Goal: Transaction & Acquisition: Purchase product/service

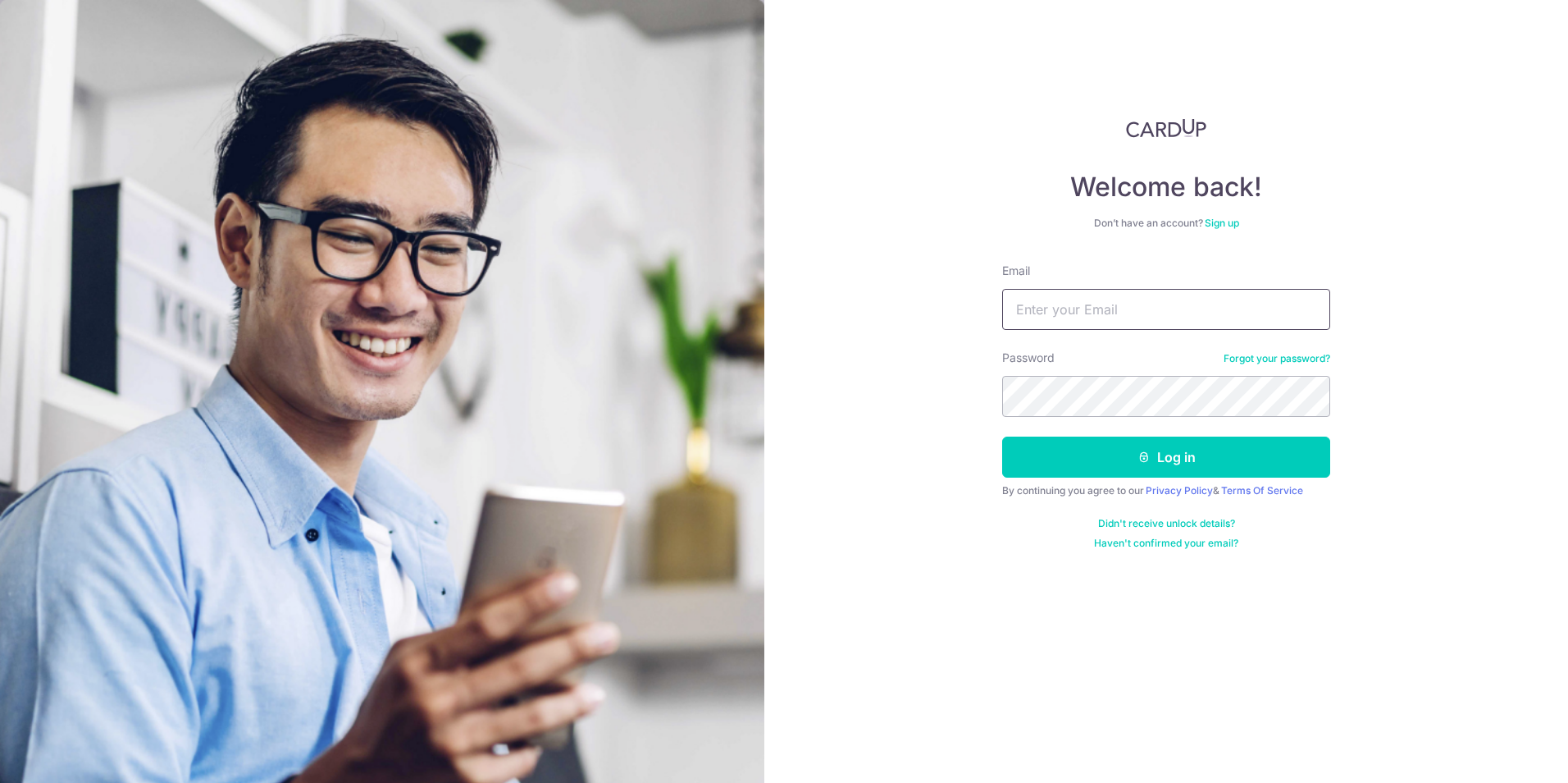
click at [1107, 306] on input "Email" at bounding box center [1166, 310] width 328 height 41
type input "ainulhikmmahbn@gmail.com"
click at [1002, 437] on button "Log in" at bounding box center [1166, 457] width 328 height 41
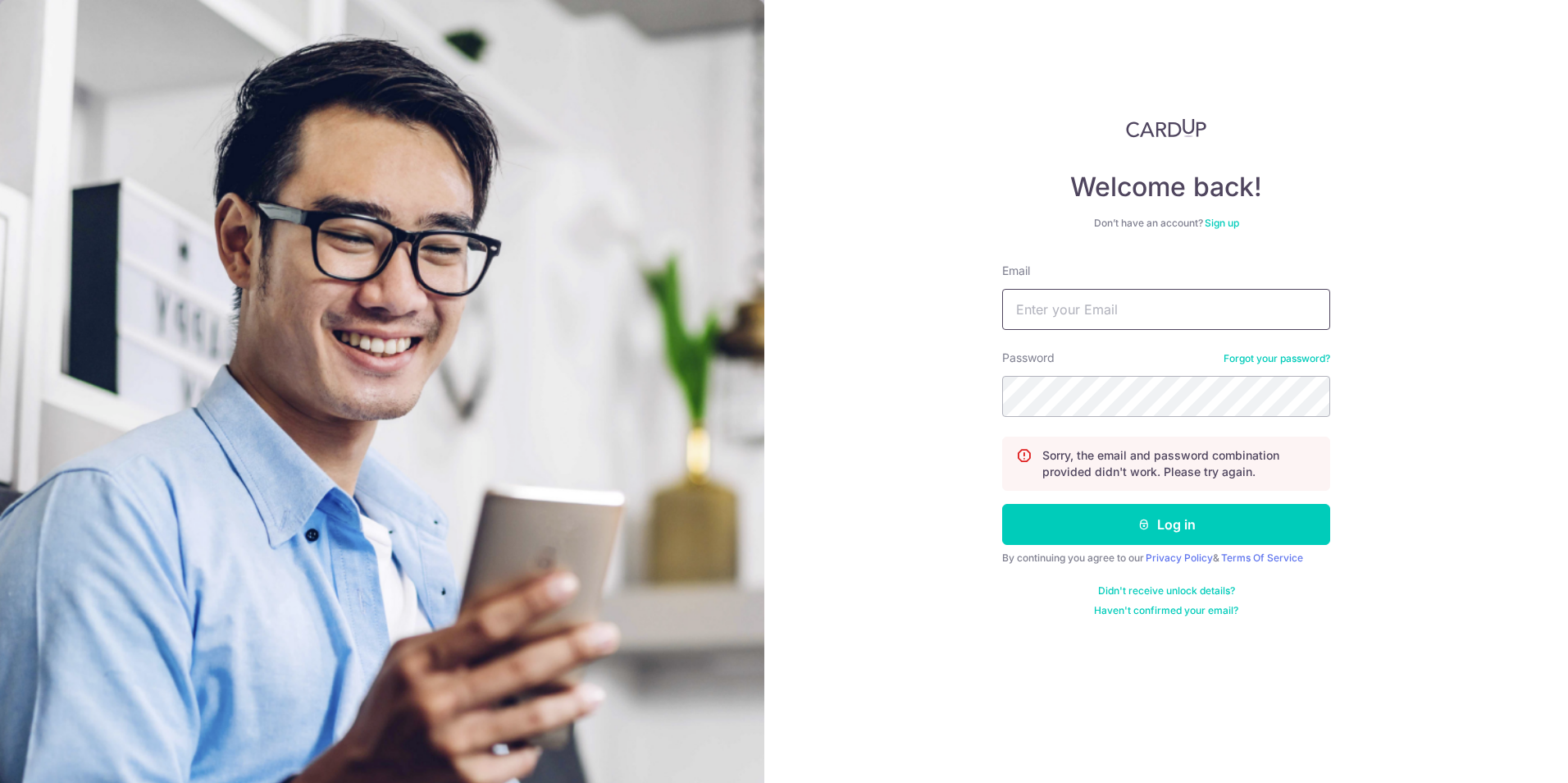
click at [1154, 320] on input "Email" at bounding box center [1166, 310] width 328 height 41
type input "ainulhikmahbn@gmail.com"
click at [1002, 504] on button "Log in" at bounding box center [1166, 525] width 328 height 41
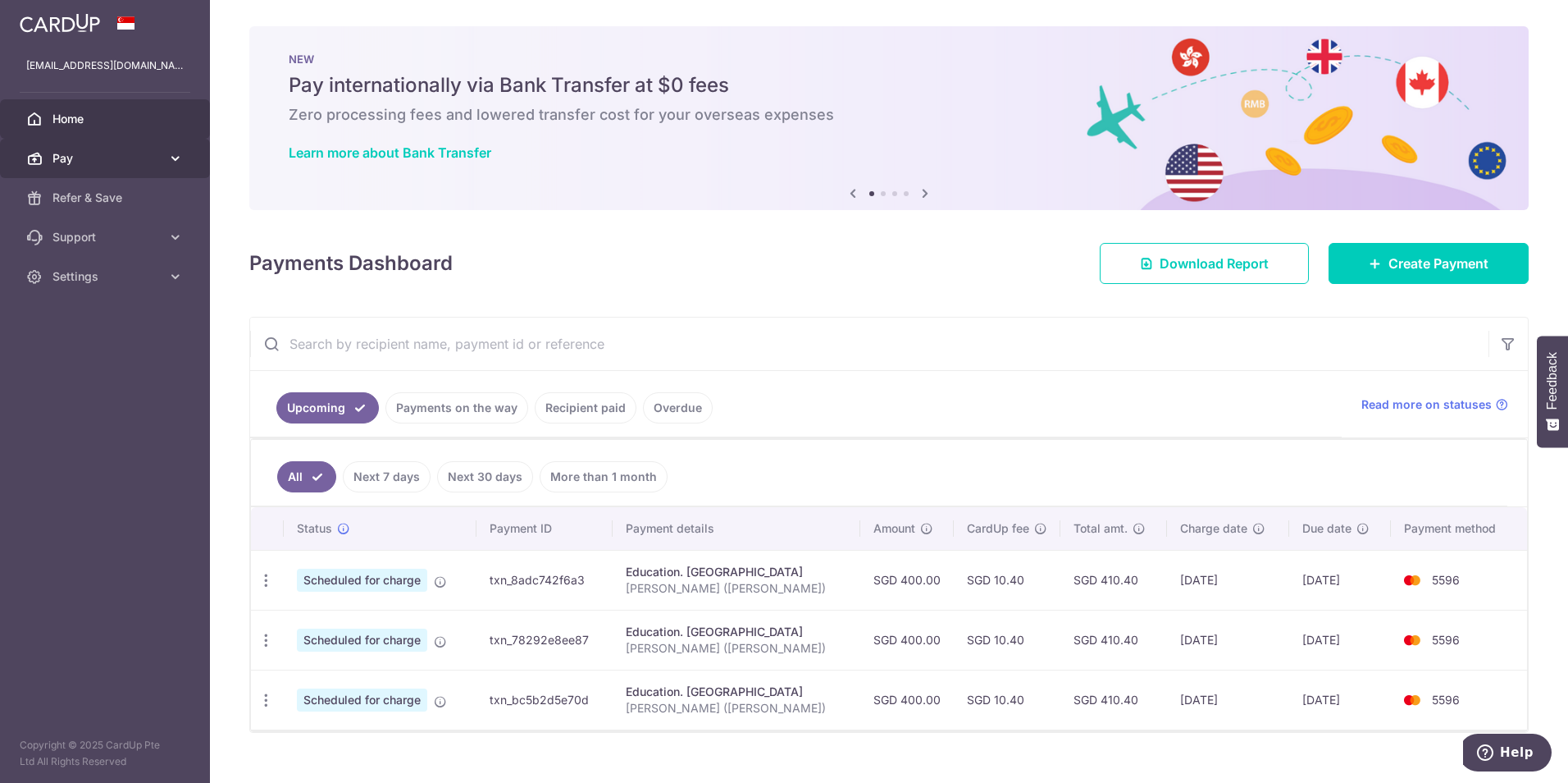
click at [178, 158] on icon at bounding box center [175, 158] width 16 height 16
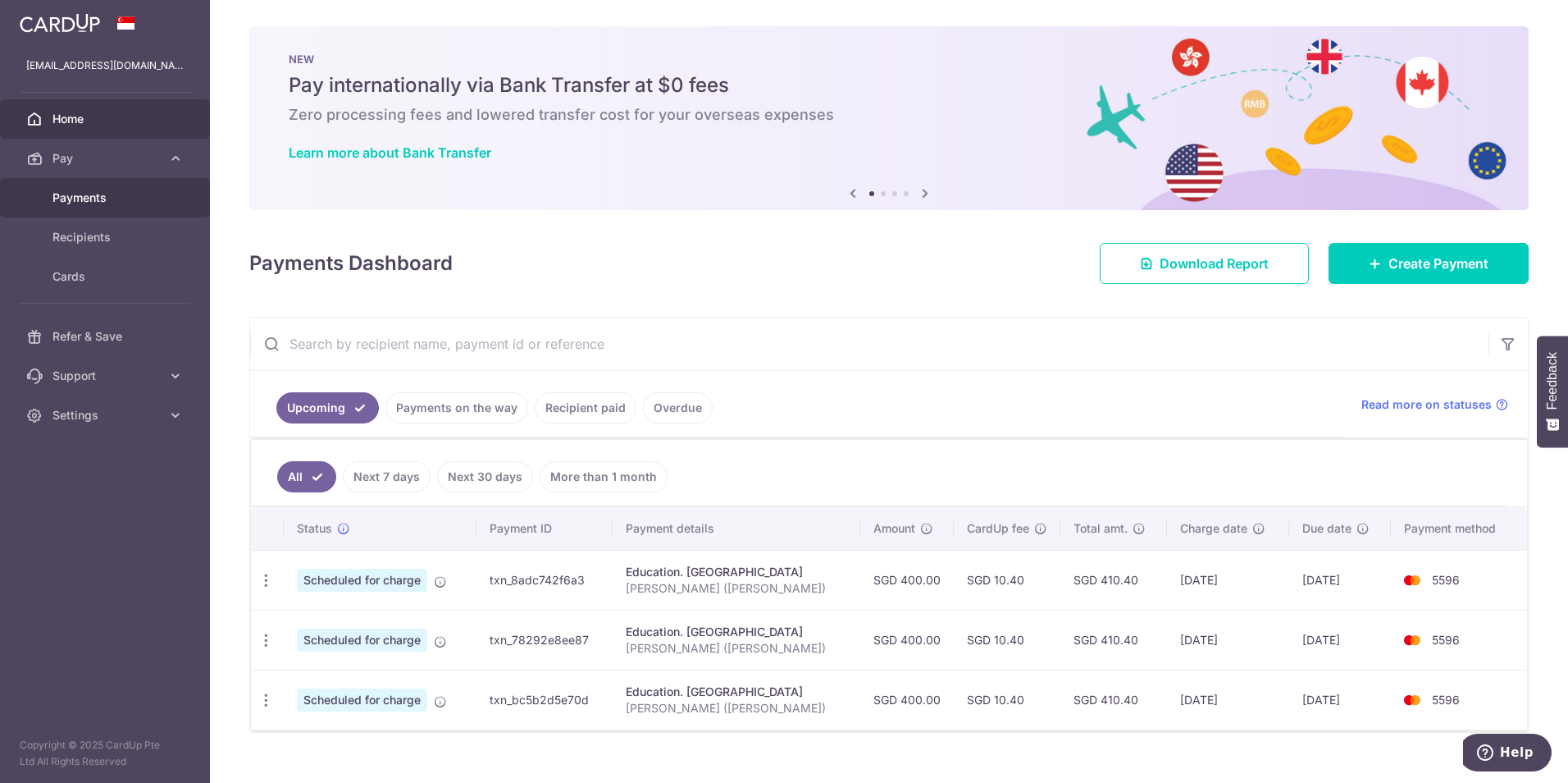
click at [107, 197] on span "Payments" at bounding box center [106, 198] width 108 height 16
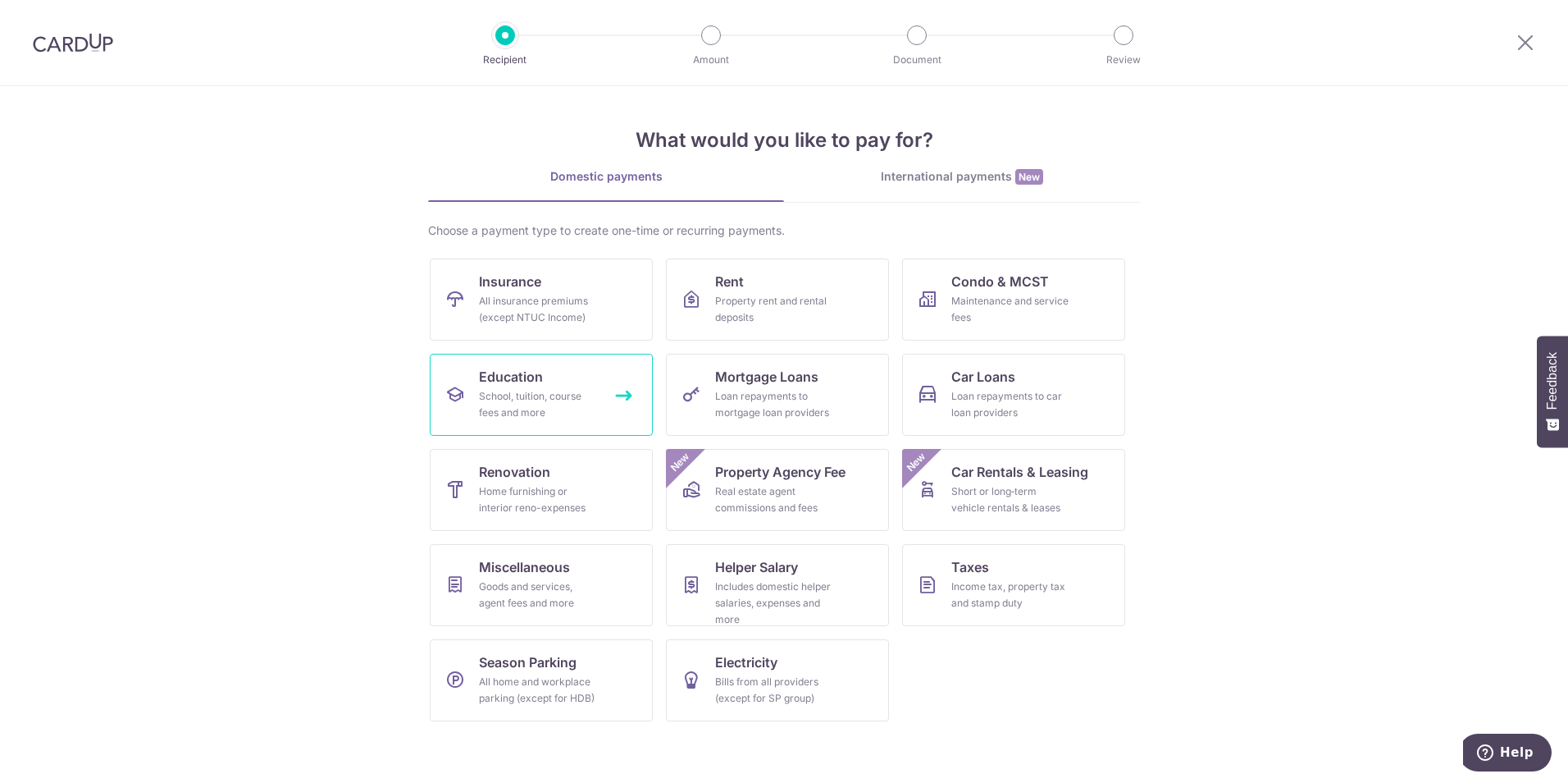
click at [561, 408] on div "School, tuition, course fees and more" at bounding box center [538, 405] width 119 height 33
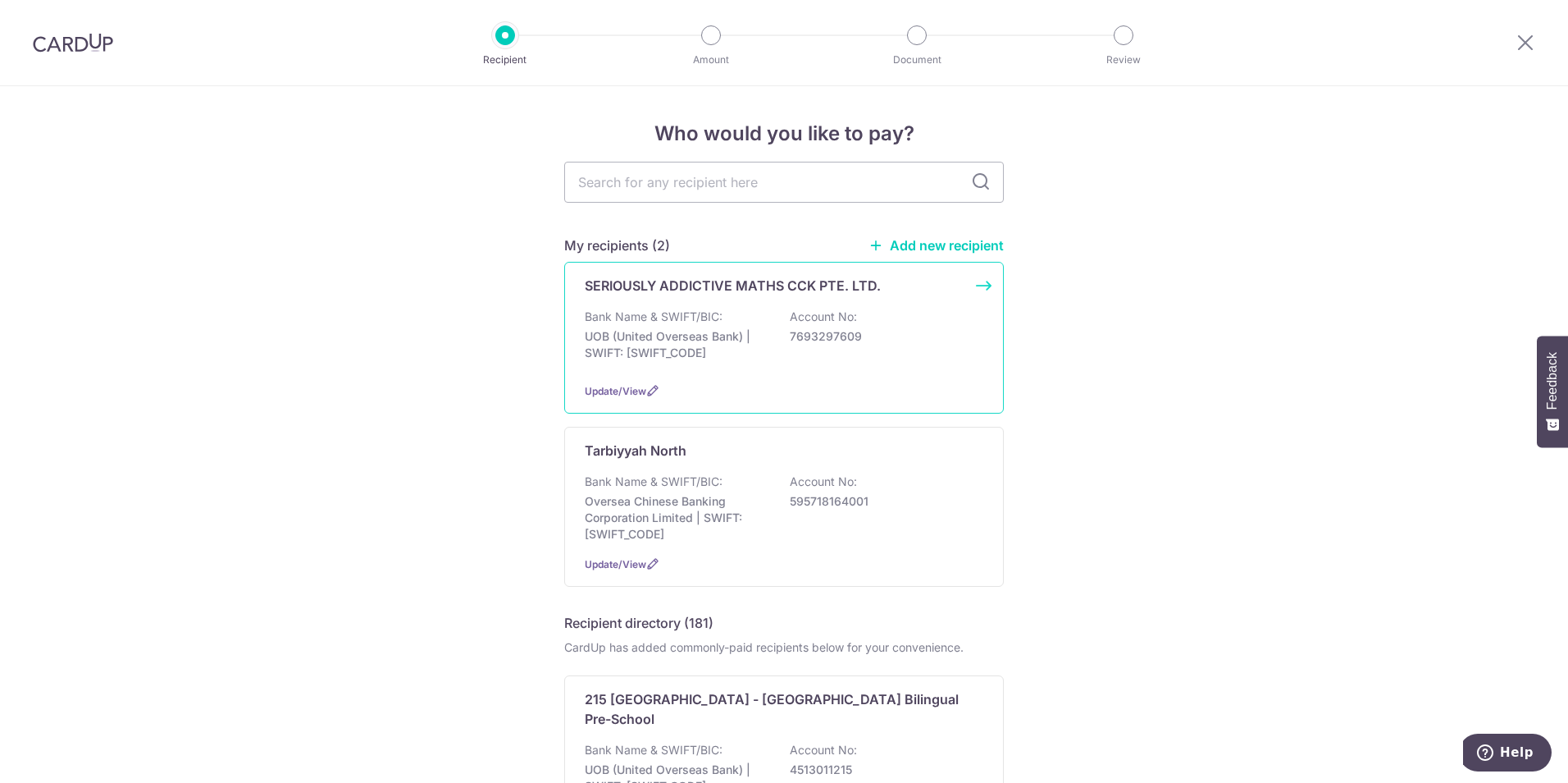
click at [752, 306] on div "SERIOUSLY ADDICTIVE MATHS CCK PTE. LTD. Bank Name & SWIFT/BIC: UOB (United Over…" at bounding box center [784, 337] width 439 height 151
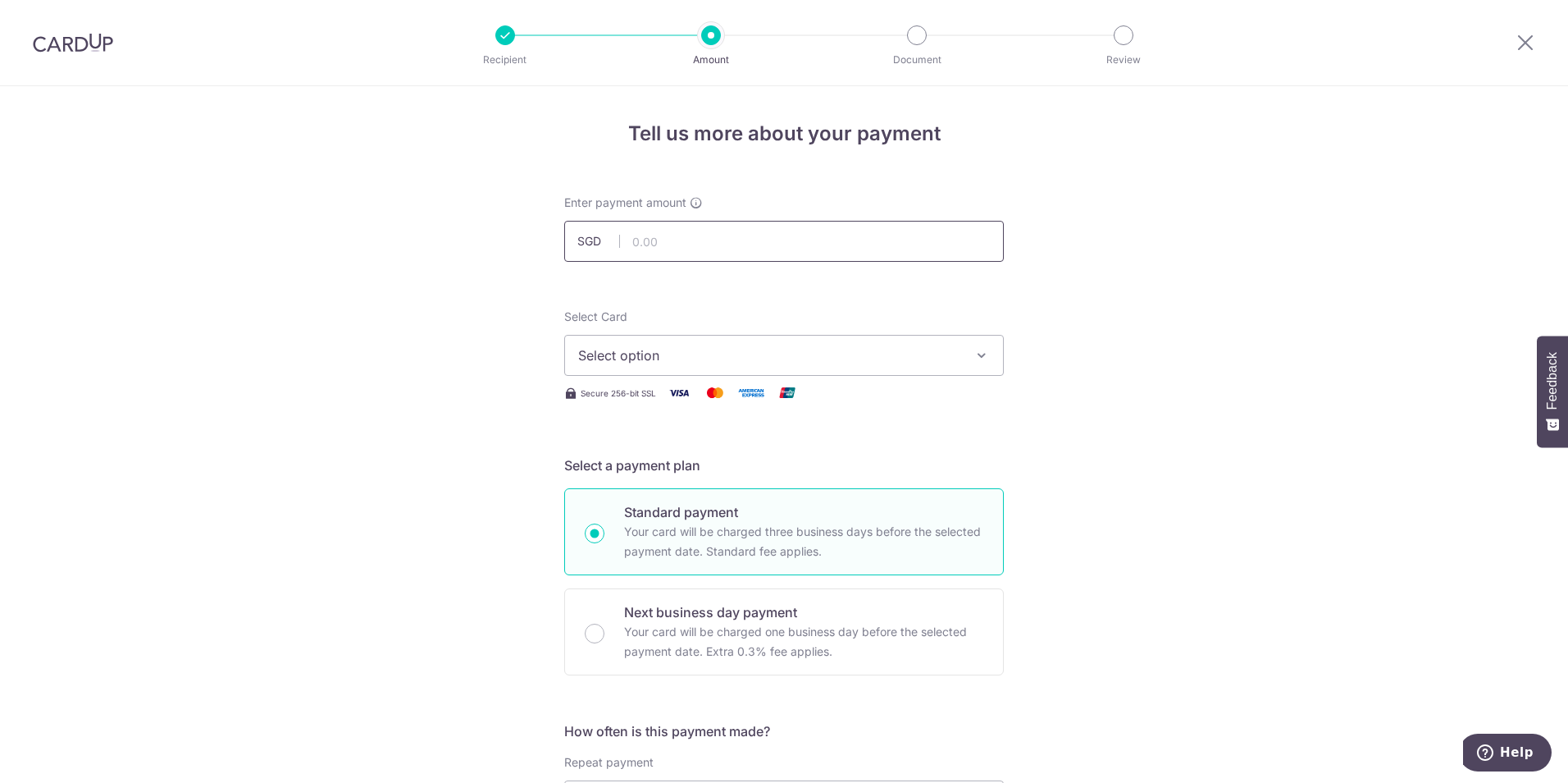
click at [770, 233] on input "text" at bounding box center [784, 241] width 439 height 41
type input "1,080.00"
click at [933, 351] on span "Select option" at bounding box center [769, 355] width 383 height 19
click at [890, 448] on li "Your Cards" at bounding box center [784, 435] width 438 height 37
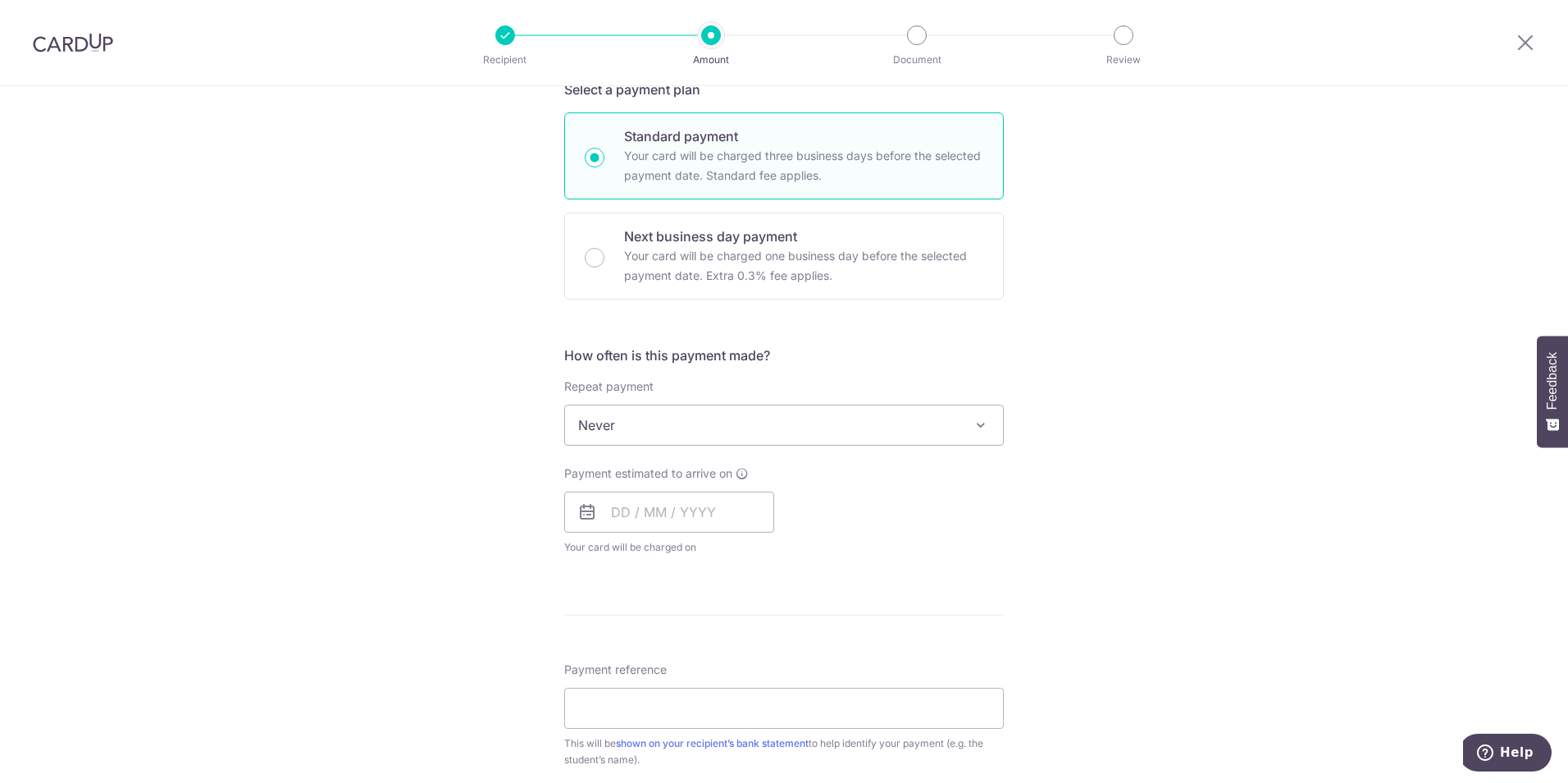
scroll to position [380, 0]
click at [699, 510] on input "text" at bounding box center [670, 508] width 210 height 41
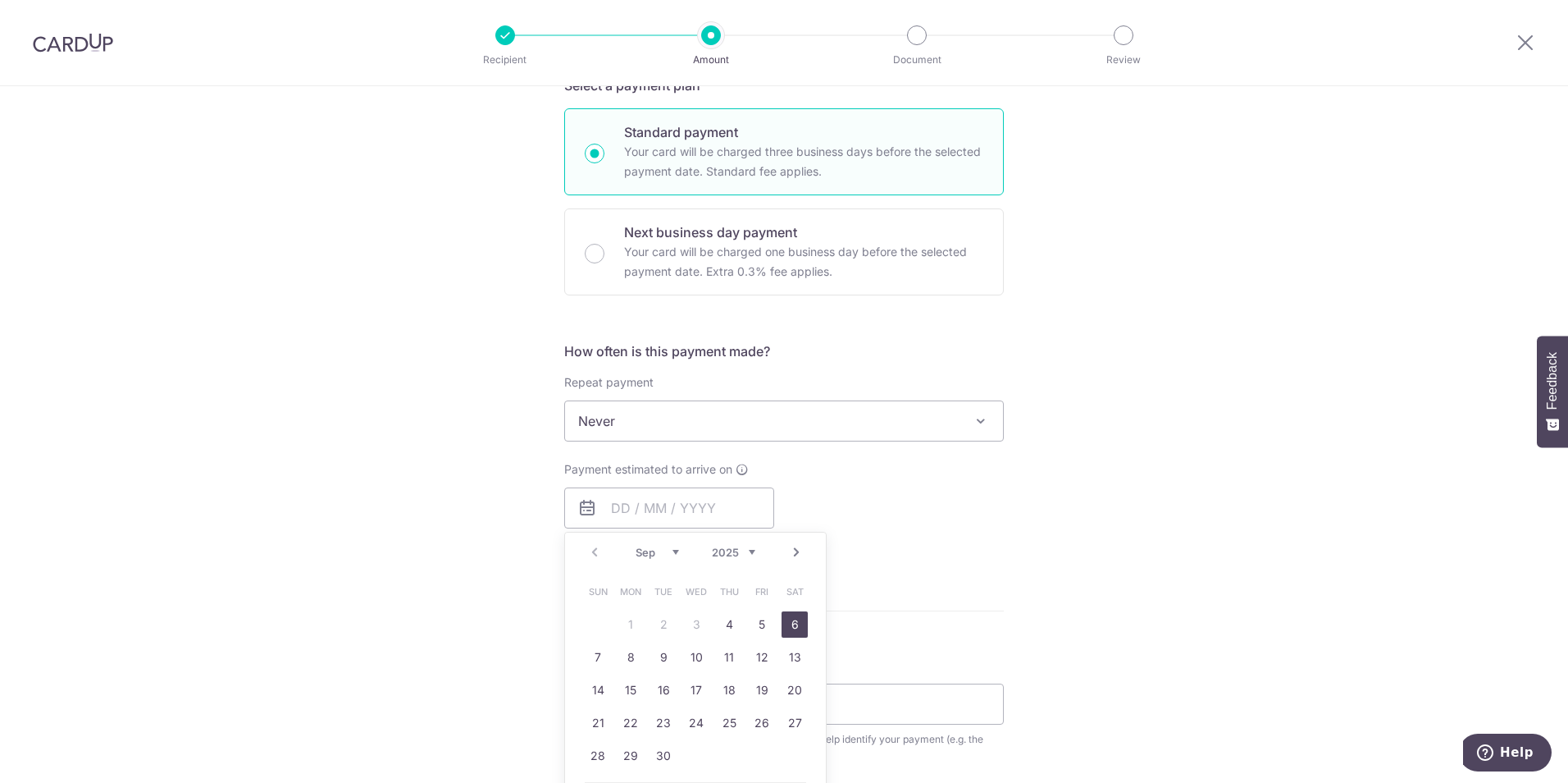
click at [786, 630] on link "6" at bounding box center [794, 624] width 26 height 26
type input "[DATE]"
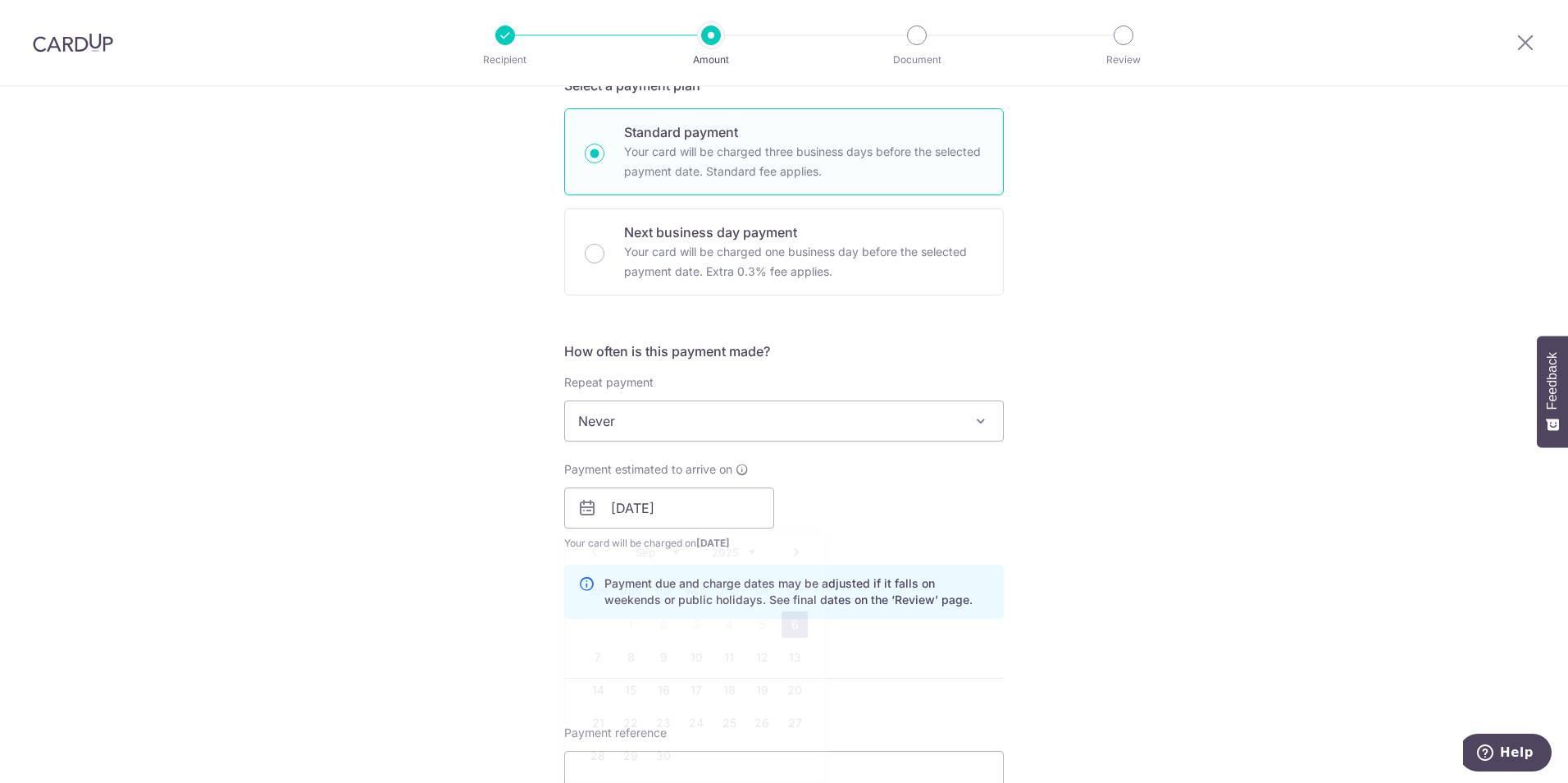
click at [1062, 579] on div "Tell us more about your payment Enter payment amount SGD 1,080.00 1080.00 Selec…" at bounding box center [784, 481] width 1568 height 1552
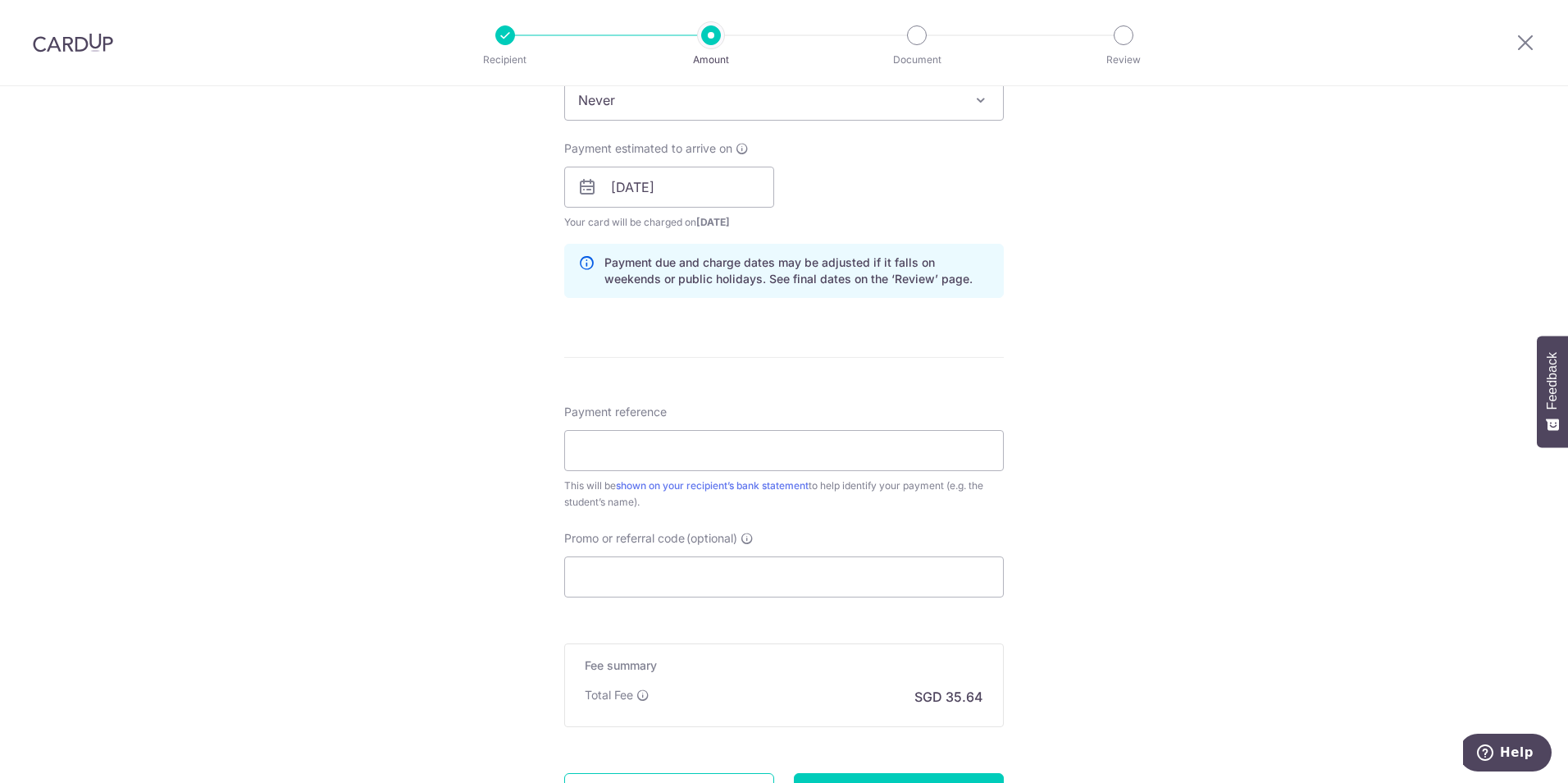
scroll to position [708, 0]
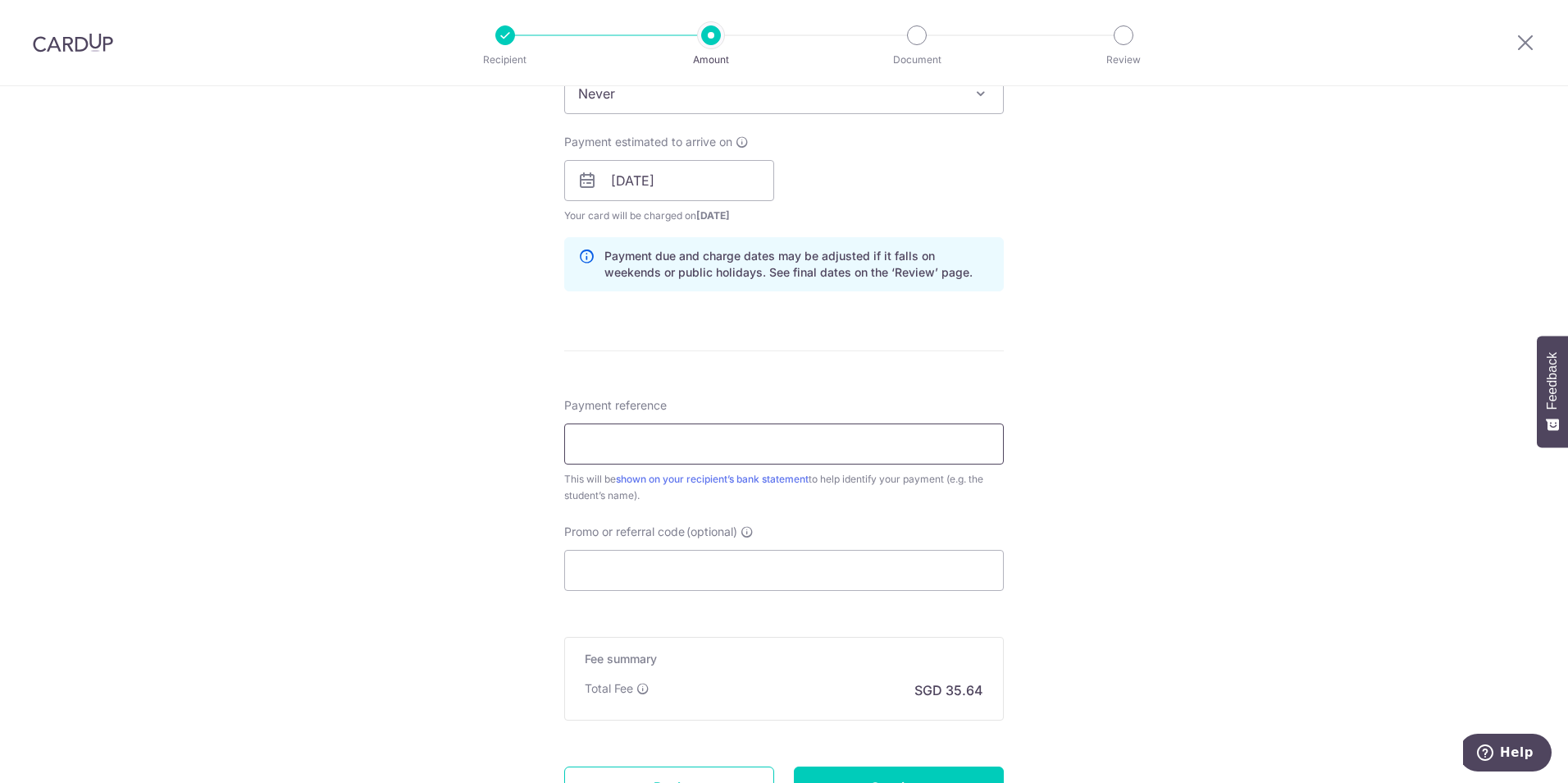
click at [783, 447] on input "Payment reference" at bounding box center [784, 444] width 439 height 41
type input "[PERSON_NAME] [PERSON_NAME] and [PERSON_NAME]"
click at [1060, 494] on div "Tell us more about your payment Enter payment amount SGD 1,080.00 1080.00 Selec…" at bounding box center [784, 154] width 1568 height 1552
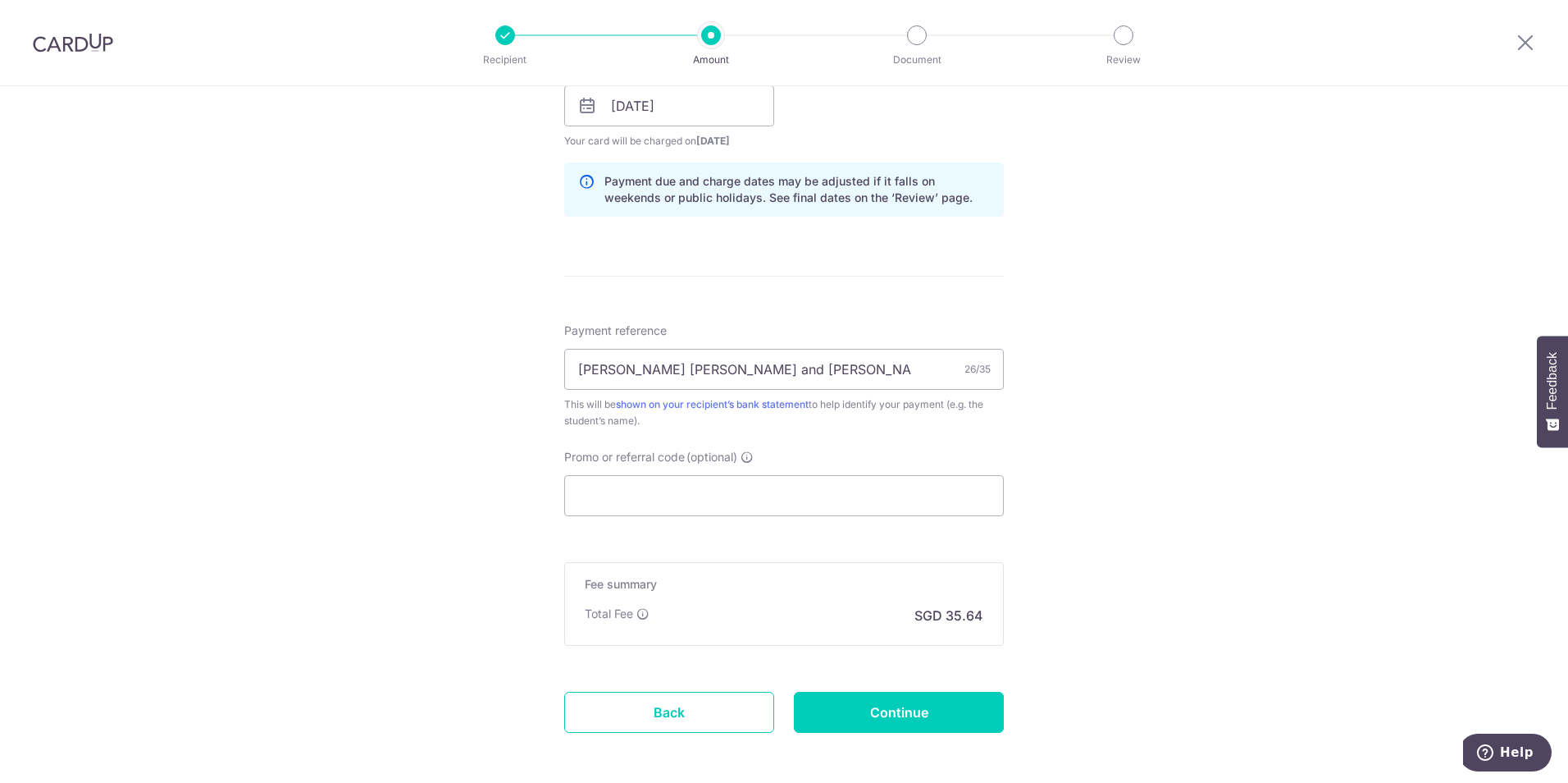
scroll to position [783, 0]
click at [879, 706] on input "Continue" at bounding box center [899, 712] width 210 height 41
type input "Create Schedule"
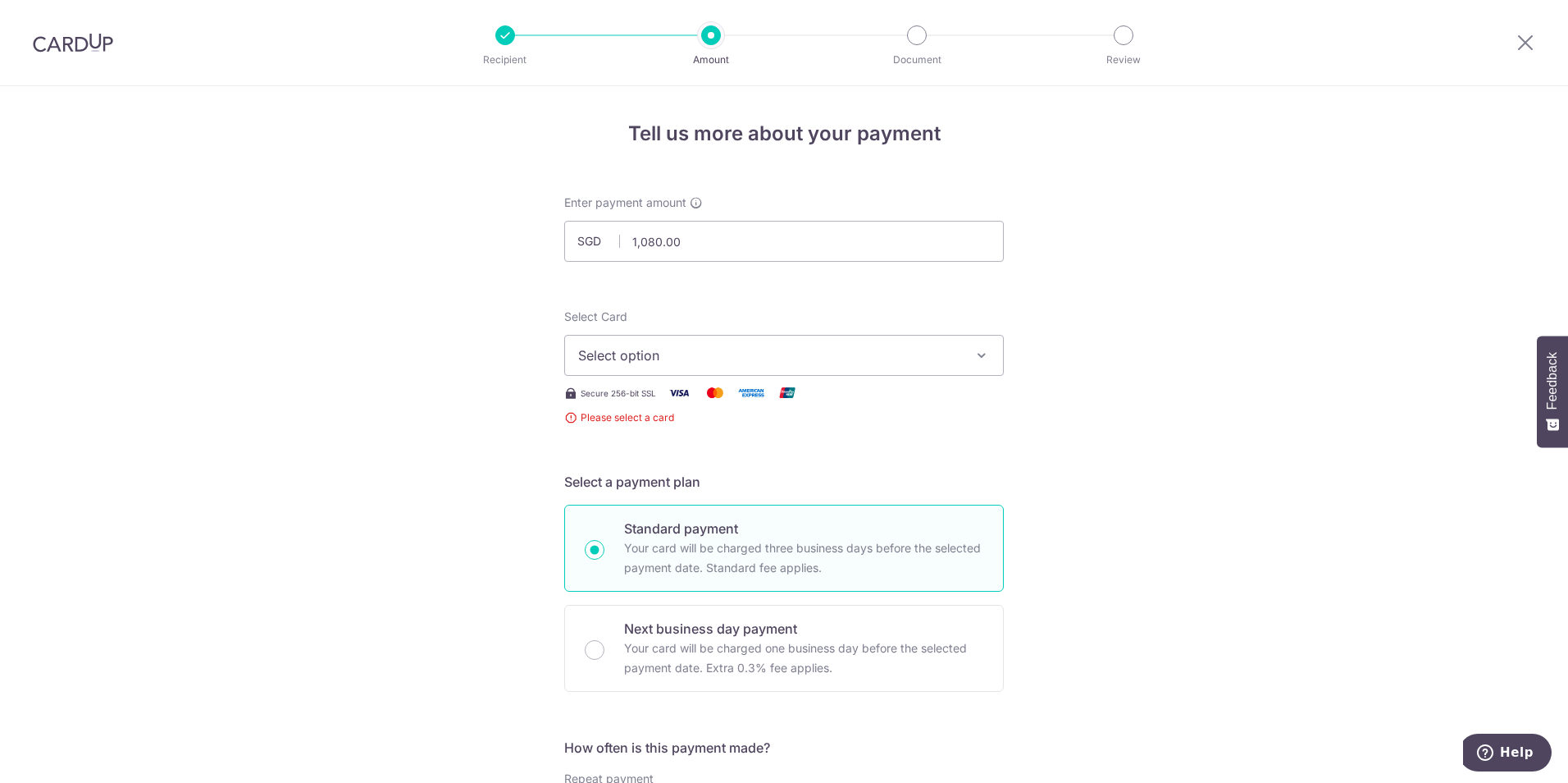
drag, startPoint x: 791, startPoint y: 357, endPoint x: 794, endPoint y: 367, distance: 10.4
click at [792, 357] on span "Select option" at bounding box center [769, 355] width 383 height 19
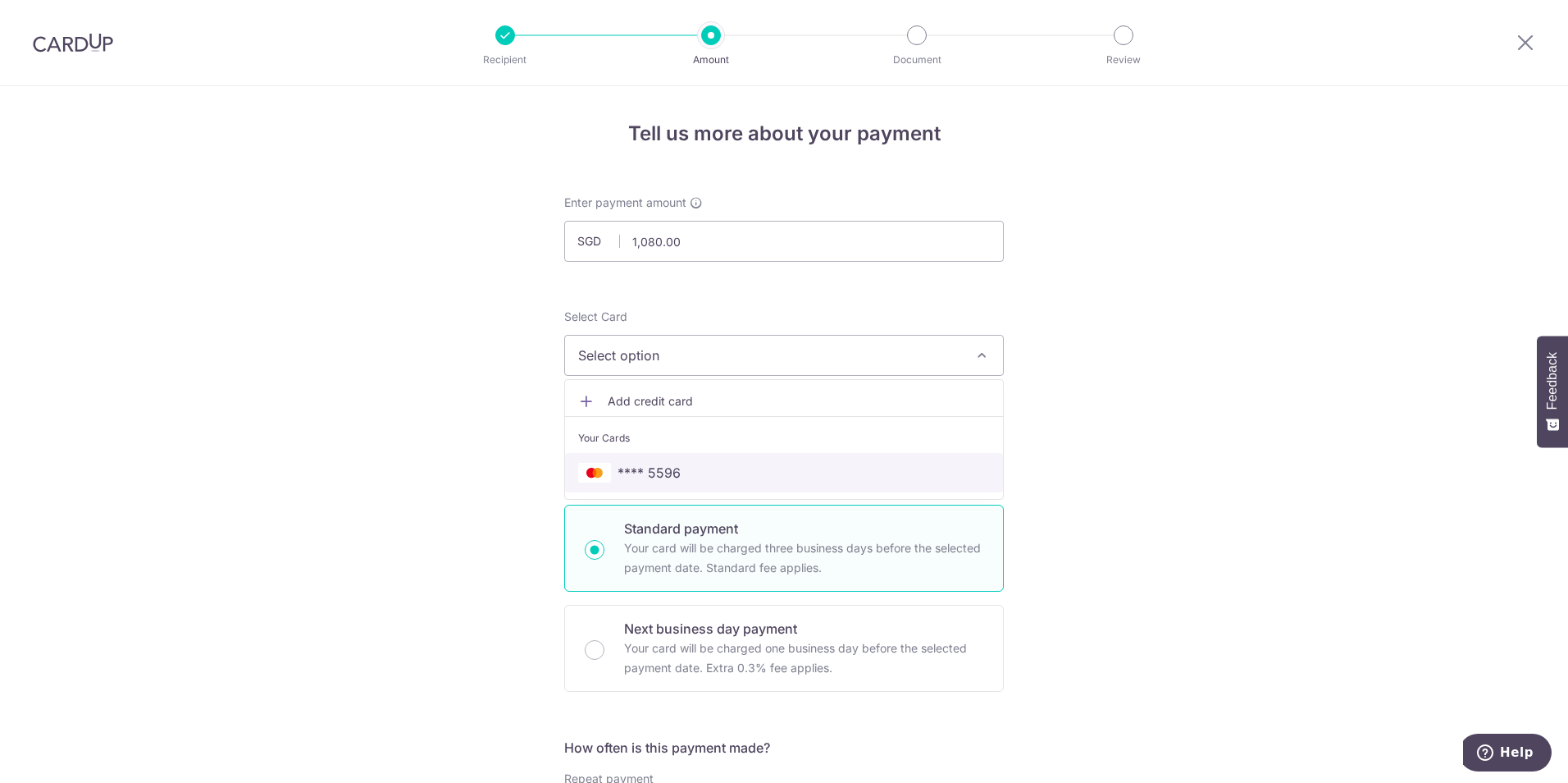
click at [757, 460] on link "**** 5596" at bounding box center [784, 472] width 438 height 40
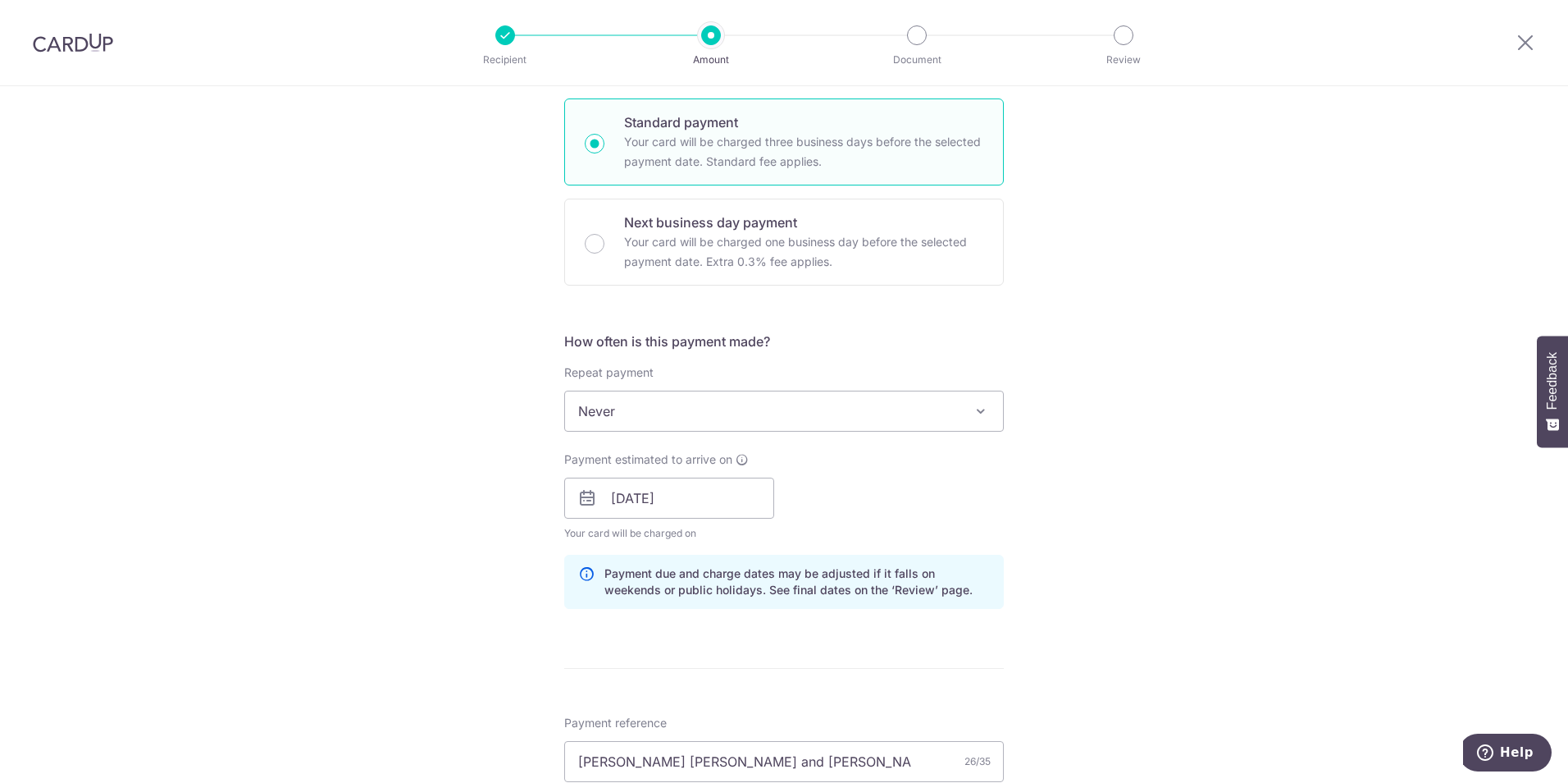
scroll to position [855, 0]
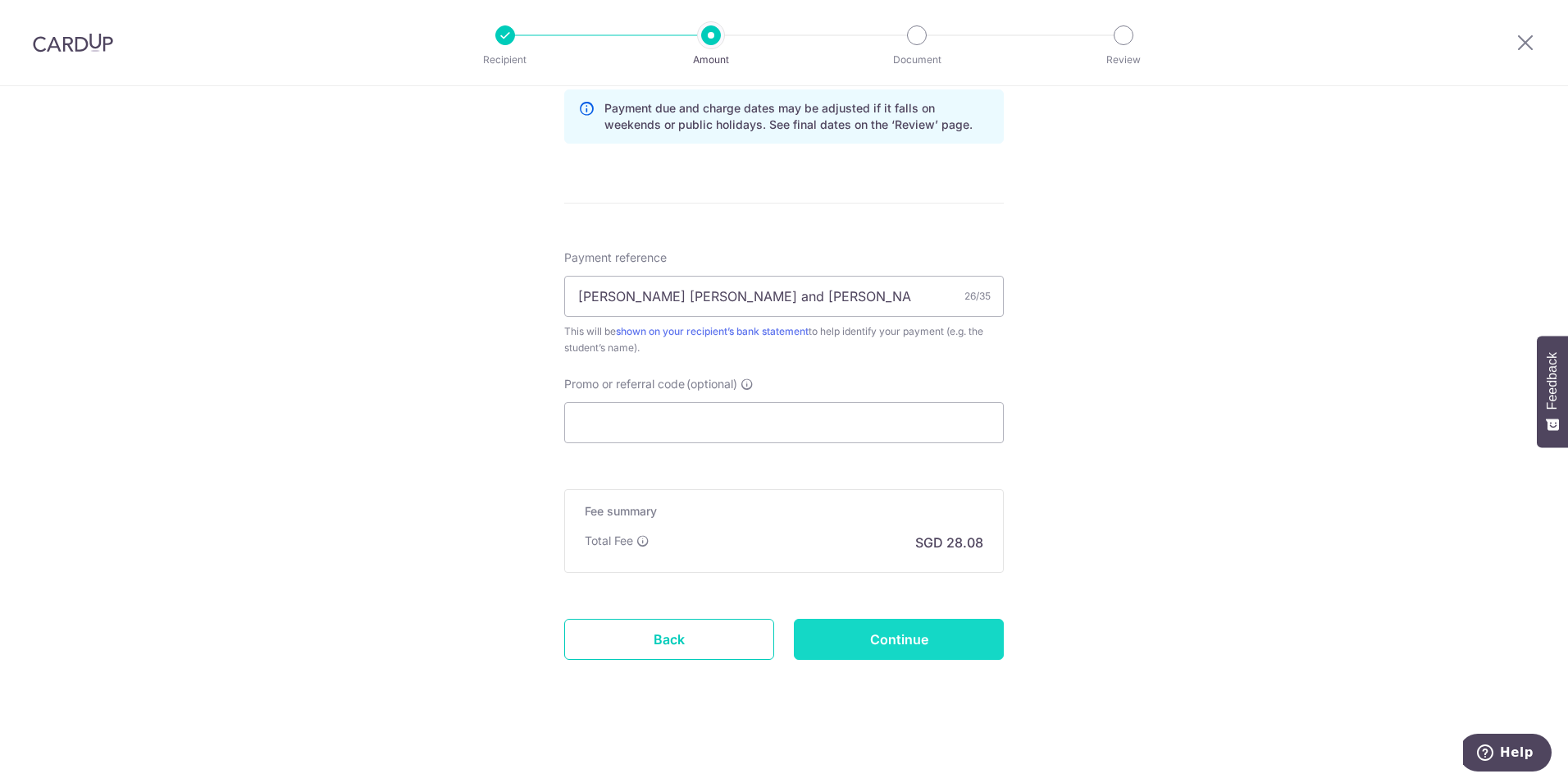
click at [941, 633] on input "Continue" at bounding box center [899, 639] width 210 height 41
type input "Create Schedule"
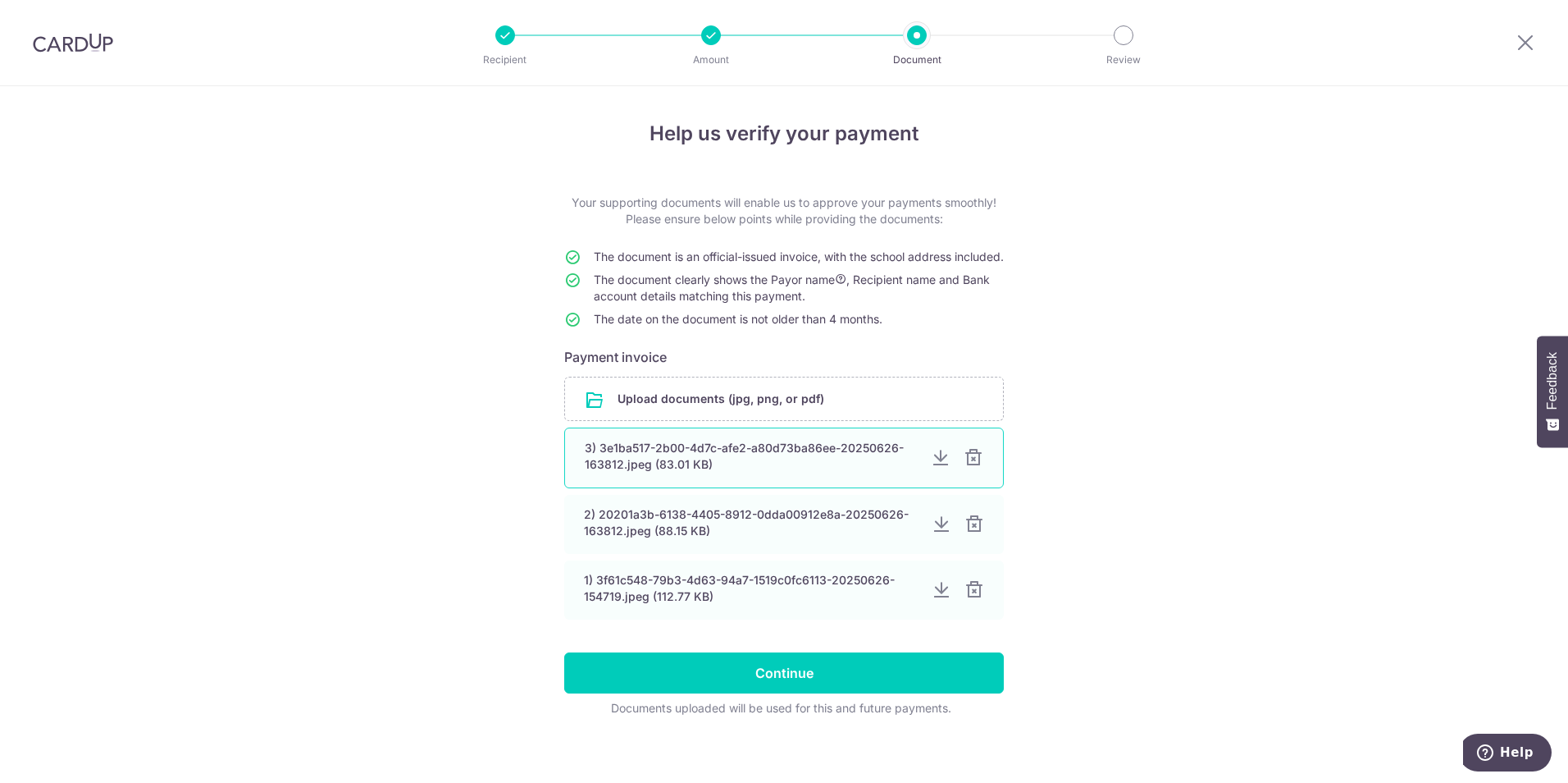
click at [714, 457] on div "3) 3e1ba517-2b00-4d7c-afe2-a80d73ba86ee-20250626-163812.jpeg (83.01 KB)" at bounding box center [752, 456] width 333 height 33
click at [699, 472] on div "3) 3e1ba517-2b00-4d7c-afe2-a80d73ba86ee-20250626-163812.jpeg (83.01 KB)" at bounding box center [752, 456] width 333 height 33
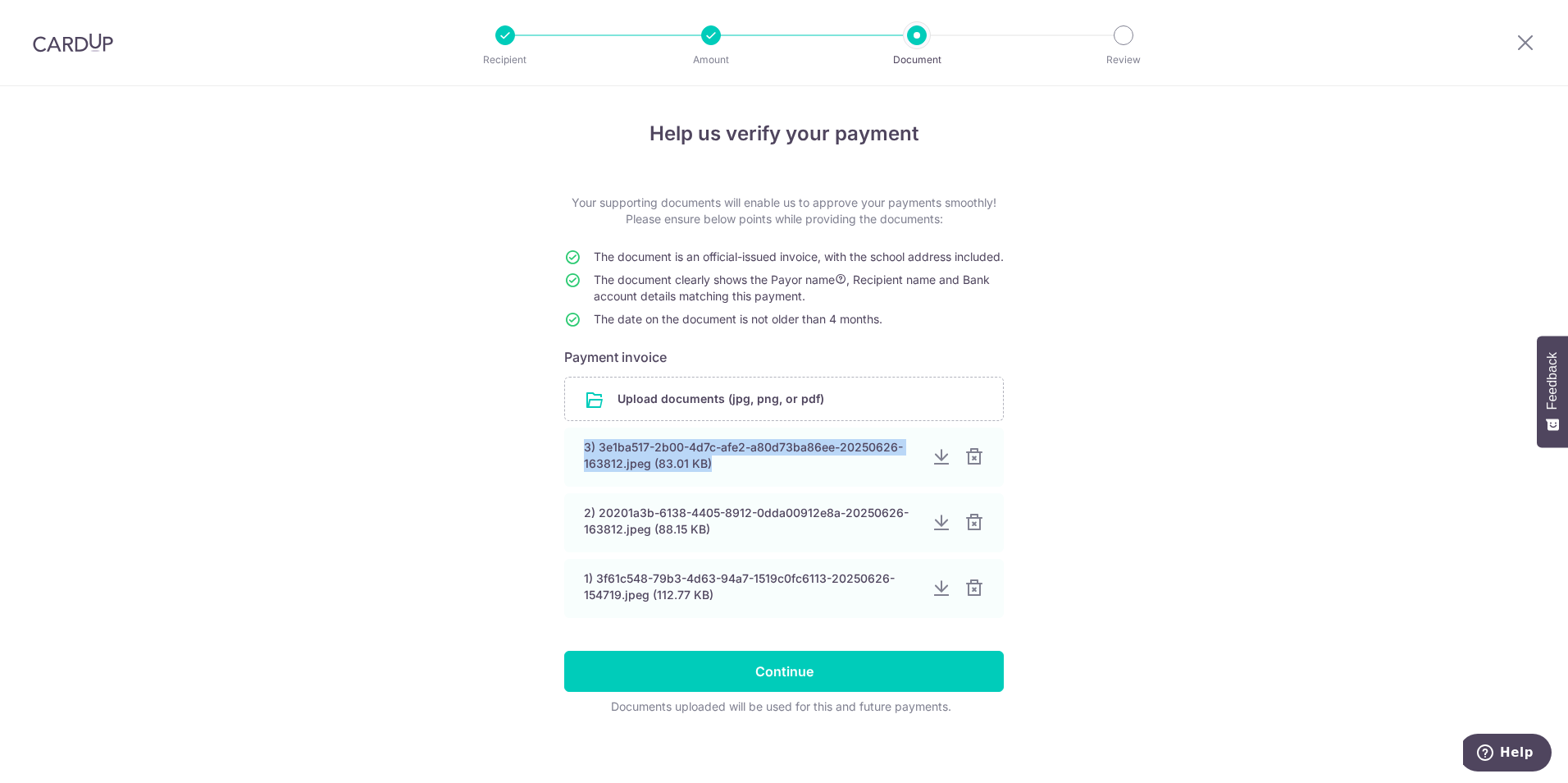
drag, startPoint x: 699, startPoint y: 472, endPoint x: 1209, endPoint y: 475, distance: 510.0
click at [1209, 475] on div "Help us verify your payment Your supporting documents will enable us to approve…" at bounding box center [784, 439] width 1568 height 706
click at [722, 404] on input "file" at bounding box center [784, 399] width 438 height 42
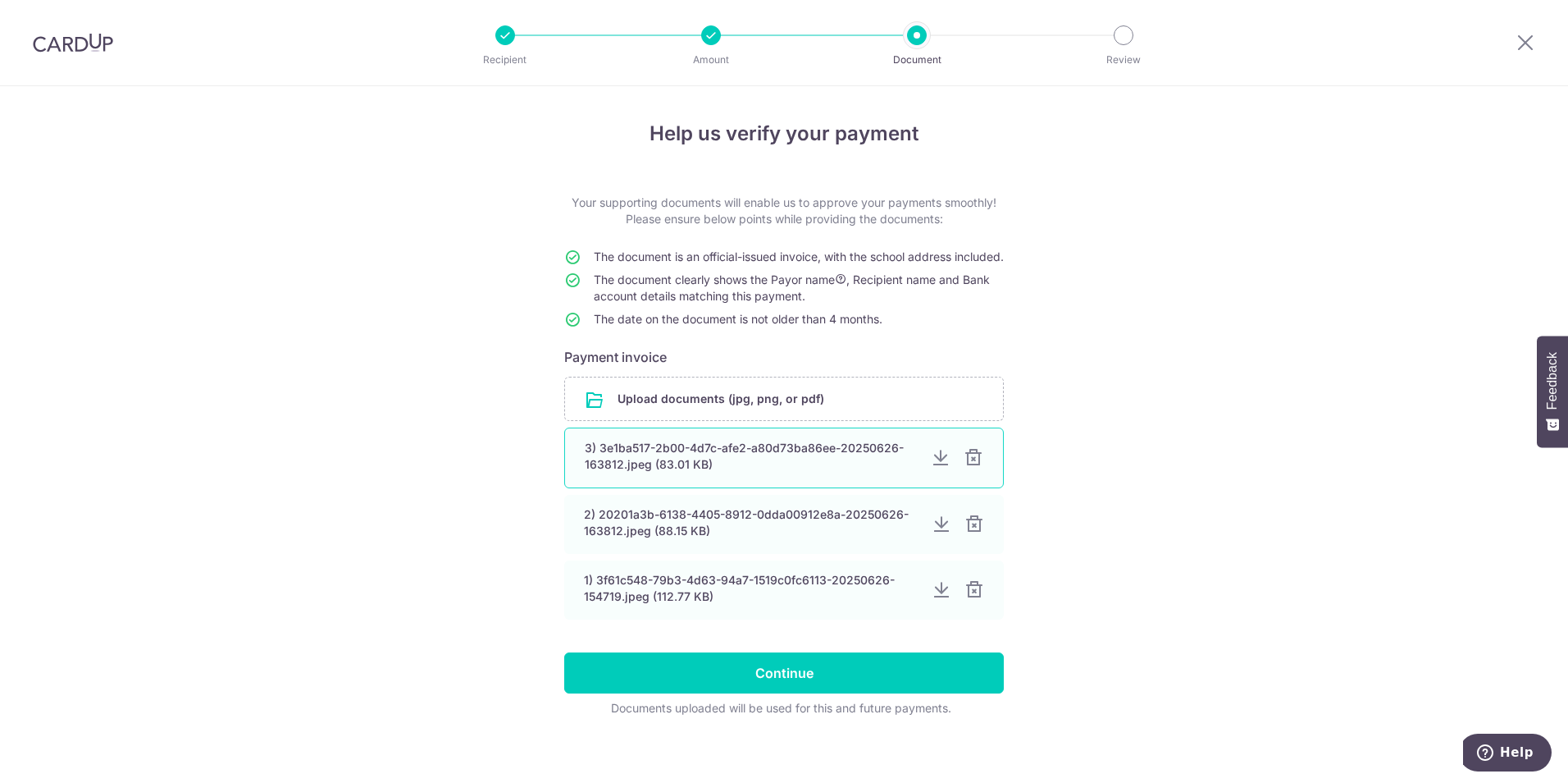
click at [752, 464] on div "3) 3e1ba517-2b00-4d7c-afe2-a80d73ba86ee-20250626-163812.jpeg (83.01 KB)" at bounding box center [752, 456] width 333 height 33
click at [935, 468] on div at bounding box center [941, 458] width 19 height 19
click at [932, 599] on div at bounding box center [941, 589] width 19 height 19
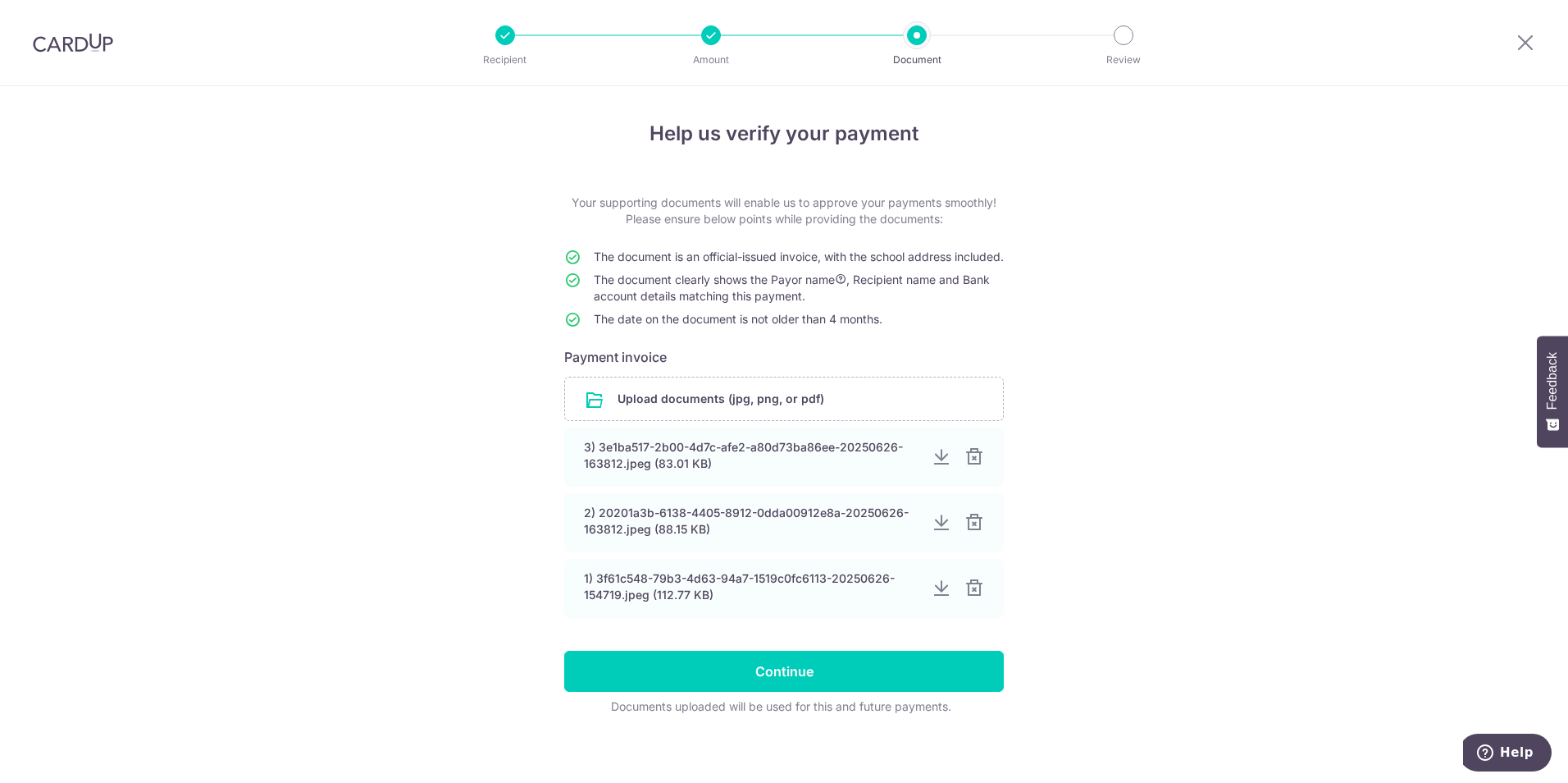
click at [1128, 491] on div "Help us verify your payment Your supporting documents will enable us to approve…" at bounding box center [784, 439] width 1568 height 706
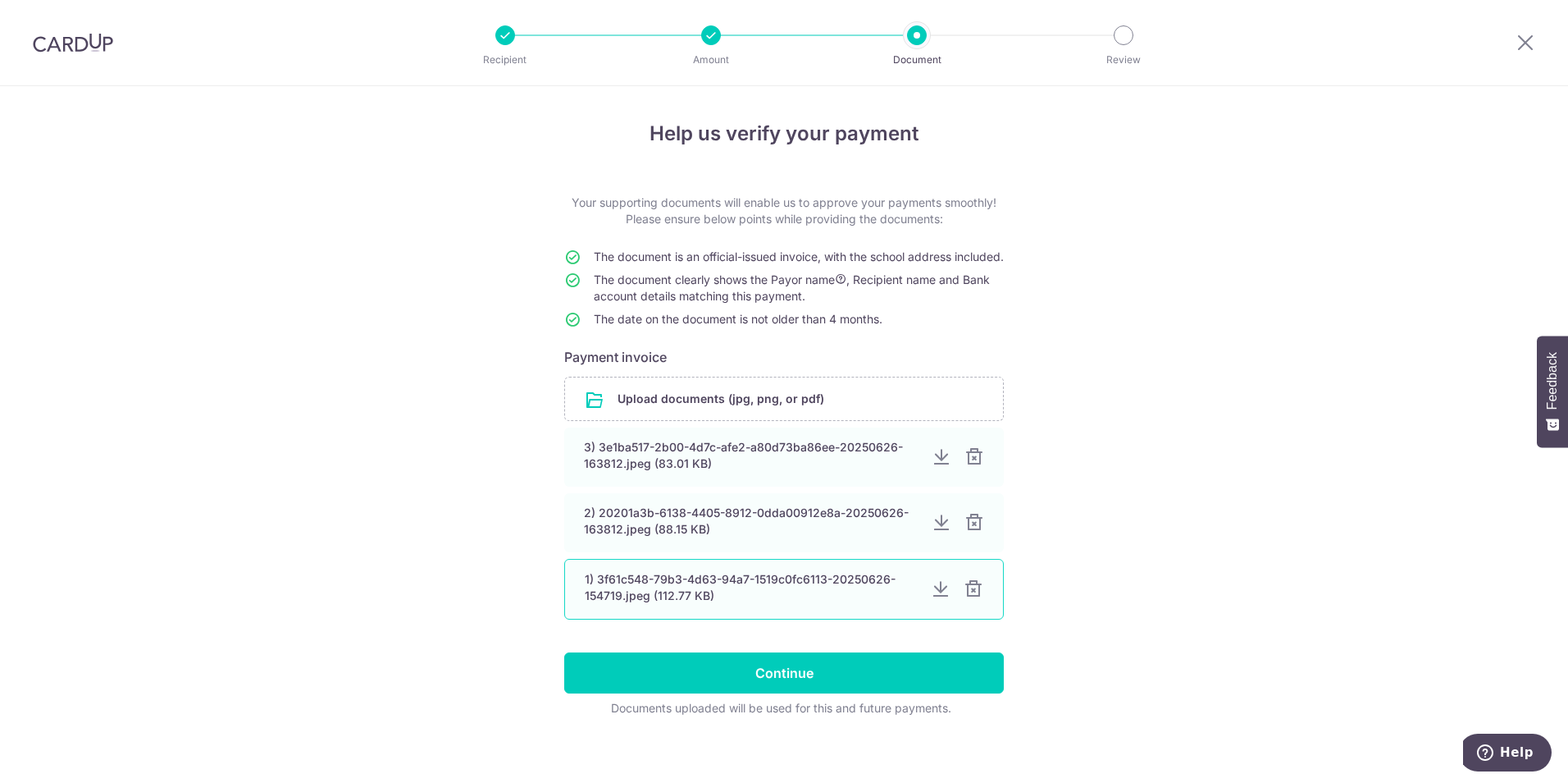
click at [972, 599] on div at bounding box center [973, 589] width 19 height 19
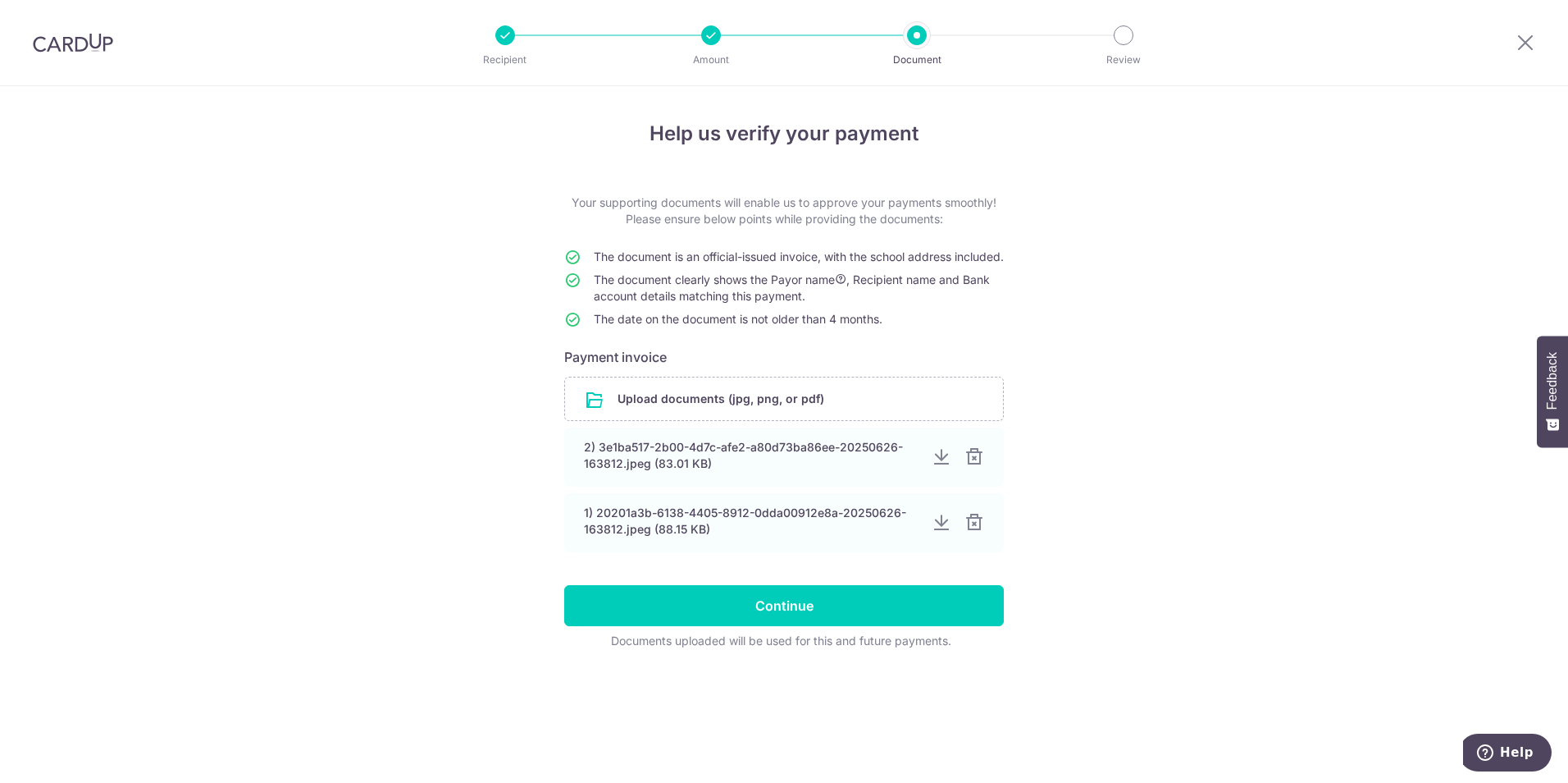
click at [285, 581] on div "Help us verify your payment Your supporting documents will enable us to approve…" at bounding box center [784, 434] width 1568 height 697
click at [685, 413] on input "file" at bounding box center [784, 399] width 438 height 42
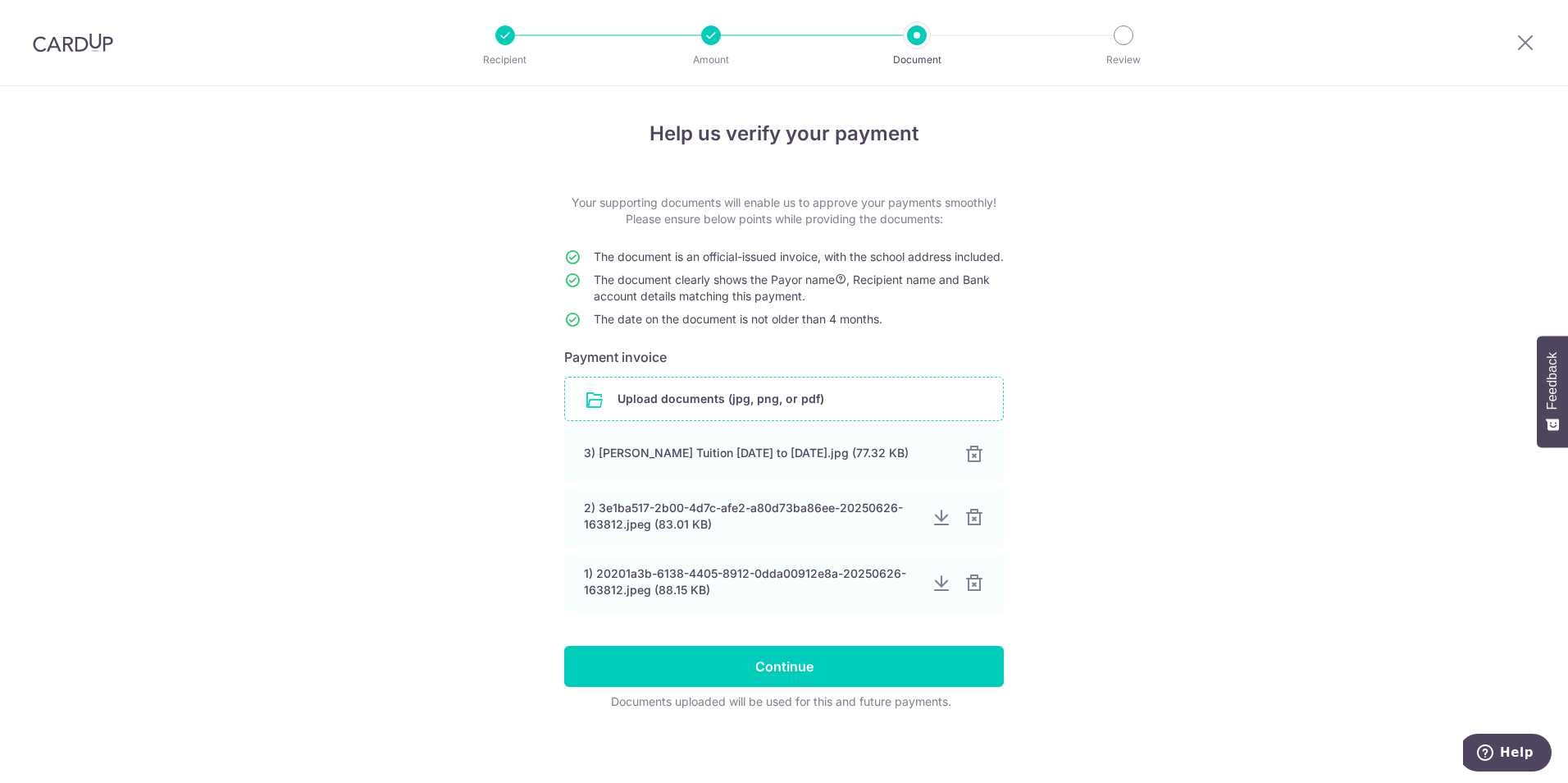
click at [1226, 562] on div "Help us verify your payment Your supporting documents will enable us to approve…" at bounding box center [784, 436] width 1568 height 701
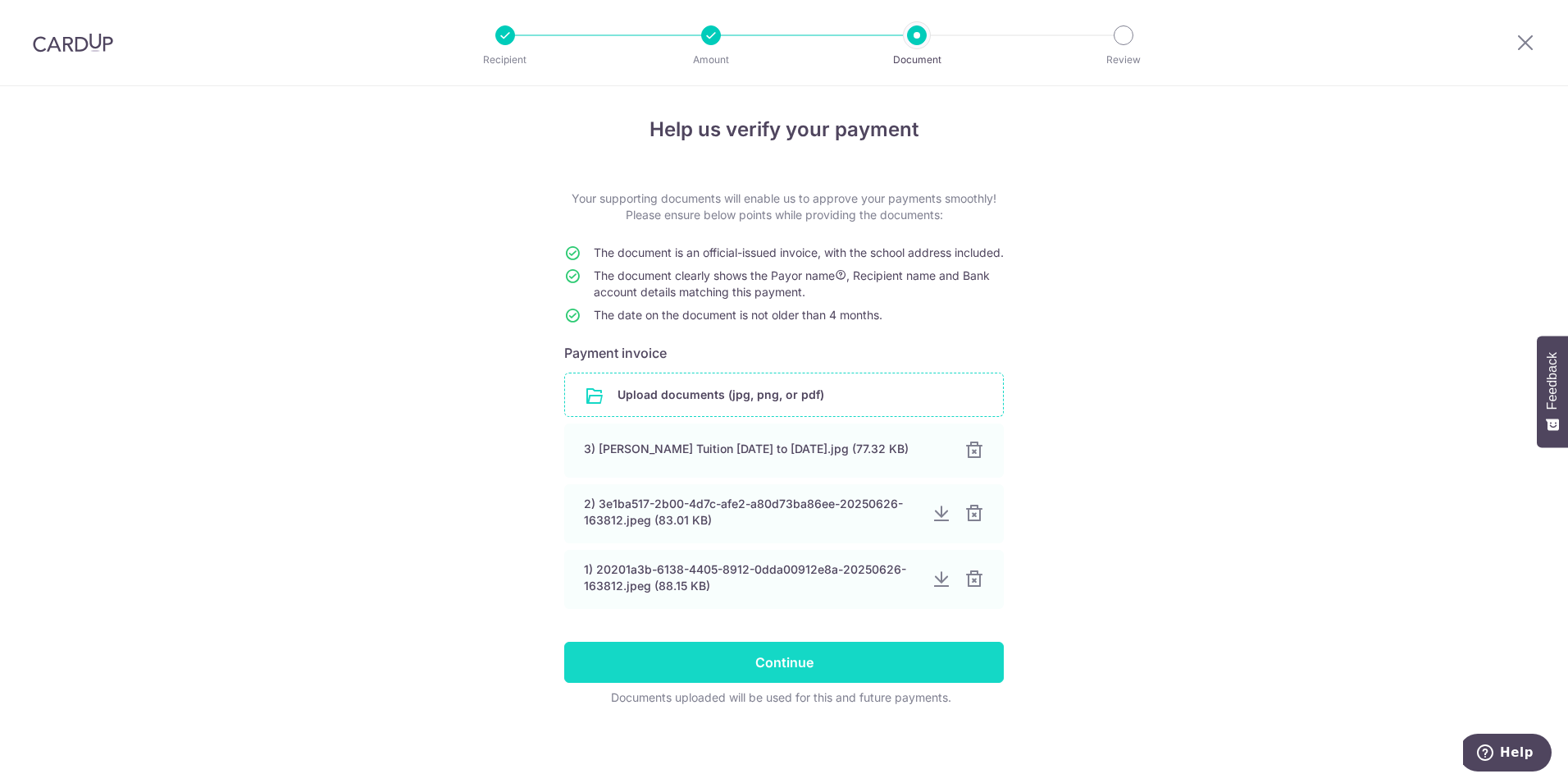
click at [780, 660] on input "Continue" at bounding box center [784, 662] width 439 height 41
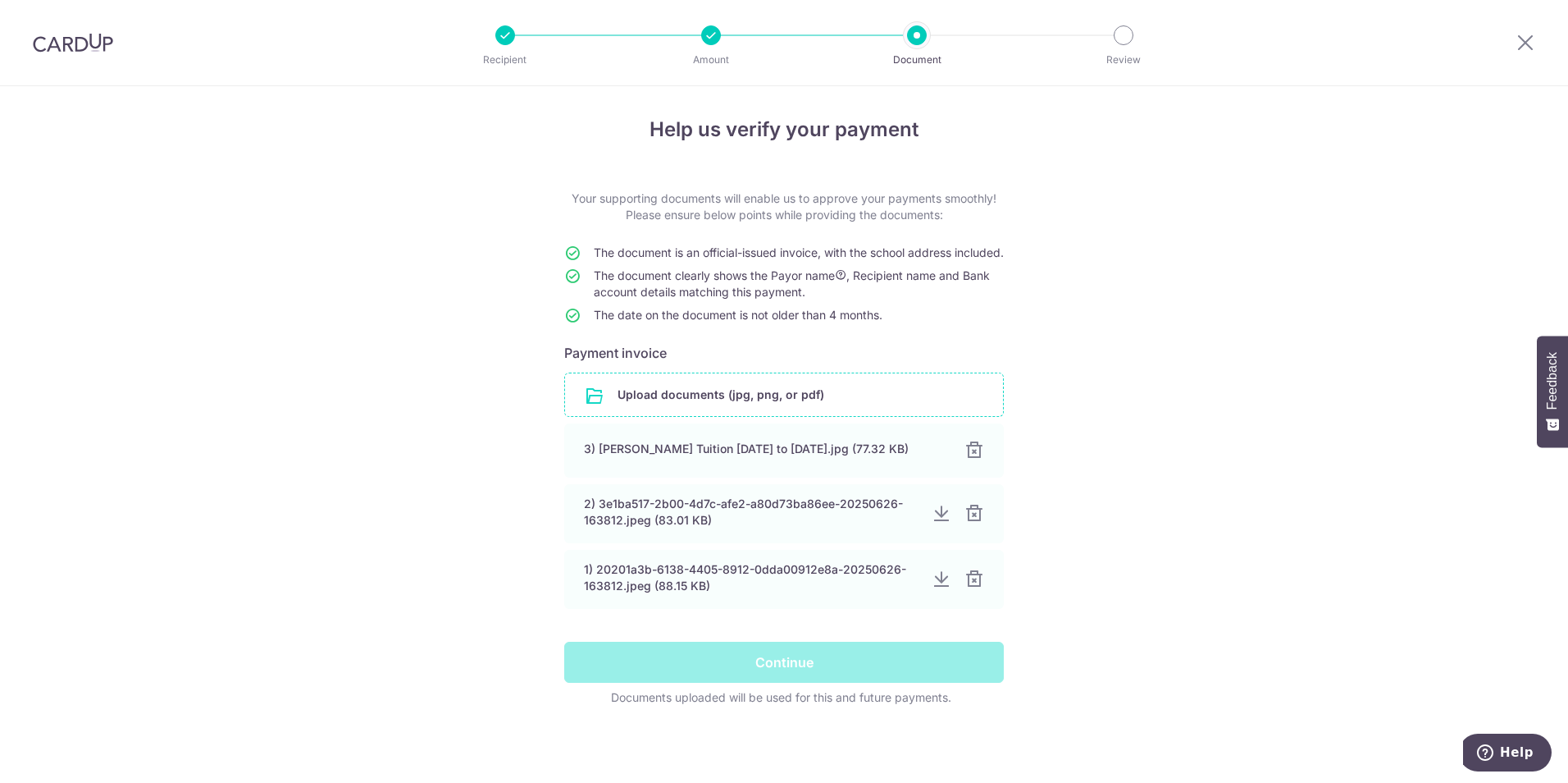
scroll to position [0, 0]
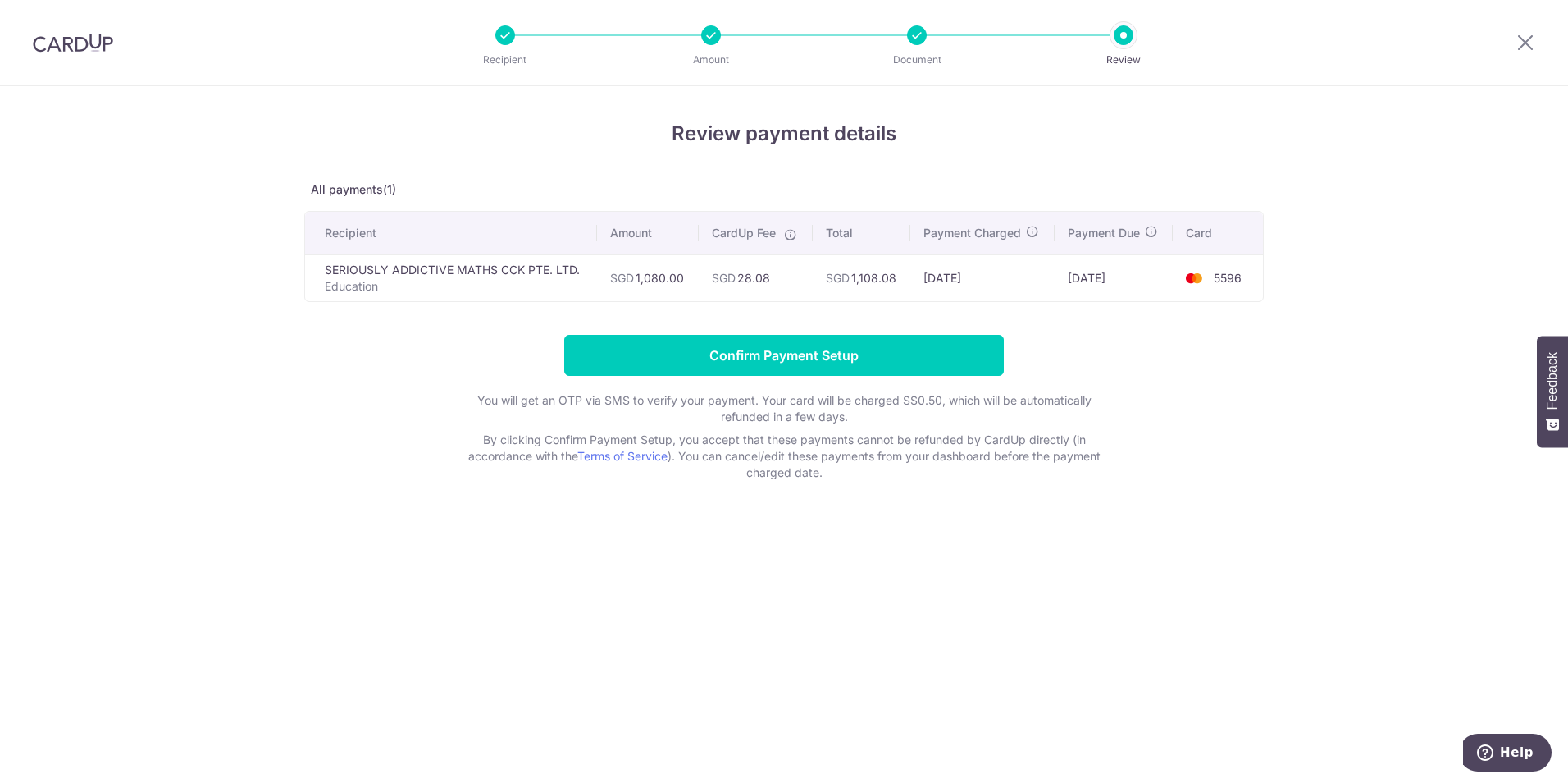
drag, startPoint x: 705, startPoint y: 279, endPoint x: 1094, endPoint y: 282, distance: 389.0
click at [1094, 282] on tr "SERIOUSLY ADDICTIVE MATHS CCK PTE. LTD. Education SGD 1,080.00 SGD 28.08 SGD 1,…" at bounding box center [784, 278] width 958 height 47
drag, startPoint x: 1094, startPoint y: 282, endPoint x: 1287, endPoint y: 387, distance: 219.7
click at [1287, 387] on div "Review payment details All payments(1) Recipient Amount CardUp Fee Total Paymen…" at bounding box center [784, 434] width 1568 height 697
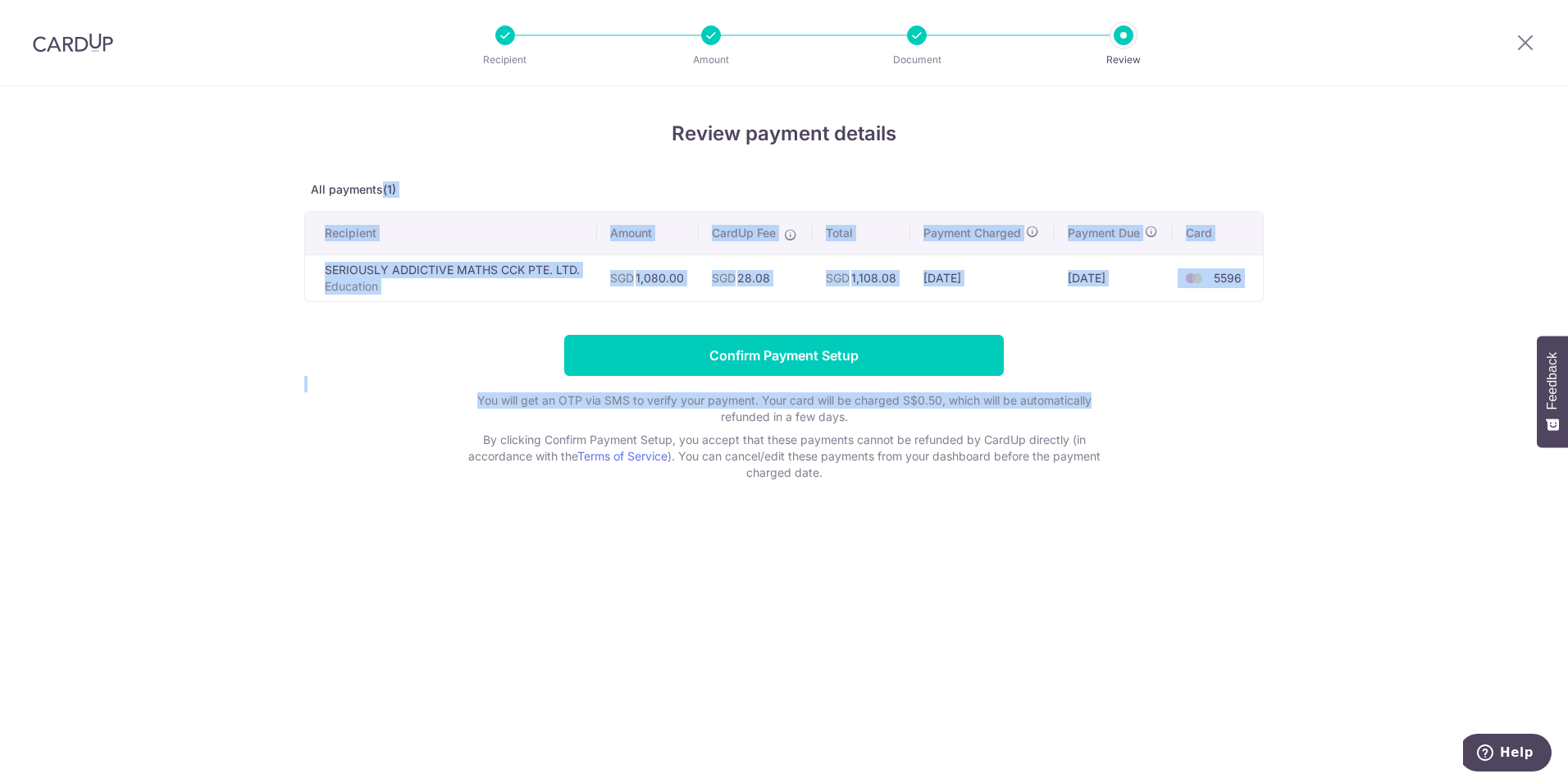
drag, startPoint x: 1368, startPoint y: 397, endPoint x: 421, endPoint y: 178, distance: 972.0
click at [421, 178] on div "Review payment details All payments(1) Recipient Amount CardUp Fee Total Paymen…" at bounding box center [784, 434] width 1568 height 697
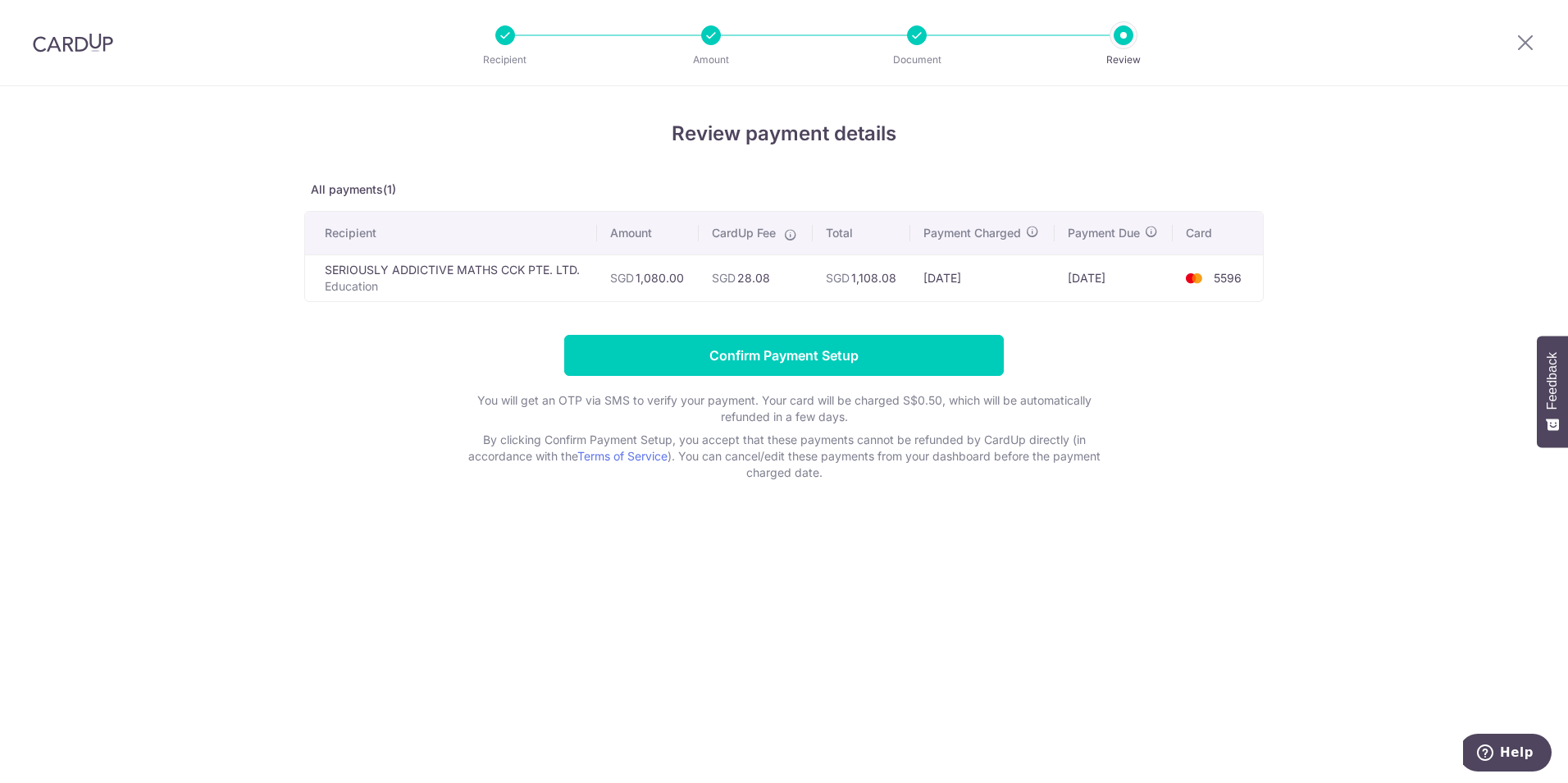
drag, startPoint x: 421, startPoint y: 178, endPoint x: 1329, endPoint y: 416, distance: 938.7
click at [1329, 416] on div "Review payment details All payments(1) Recipient Amount CardUp Fee Total Paymen…" at bounding box center [784, 434] width 1568 height 697
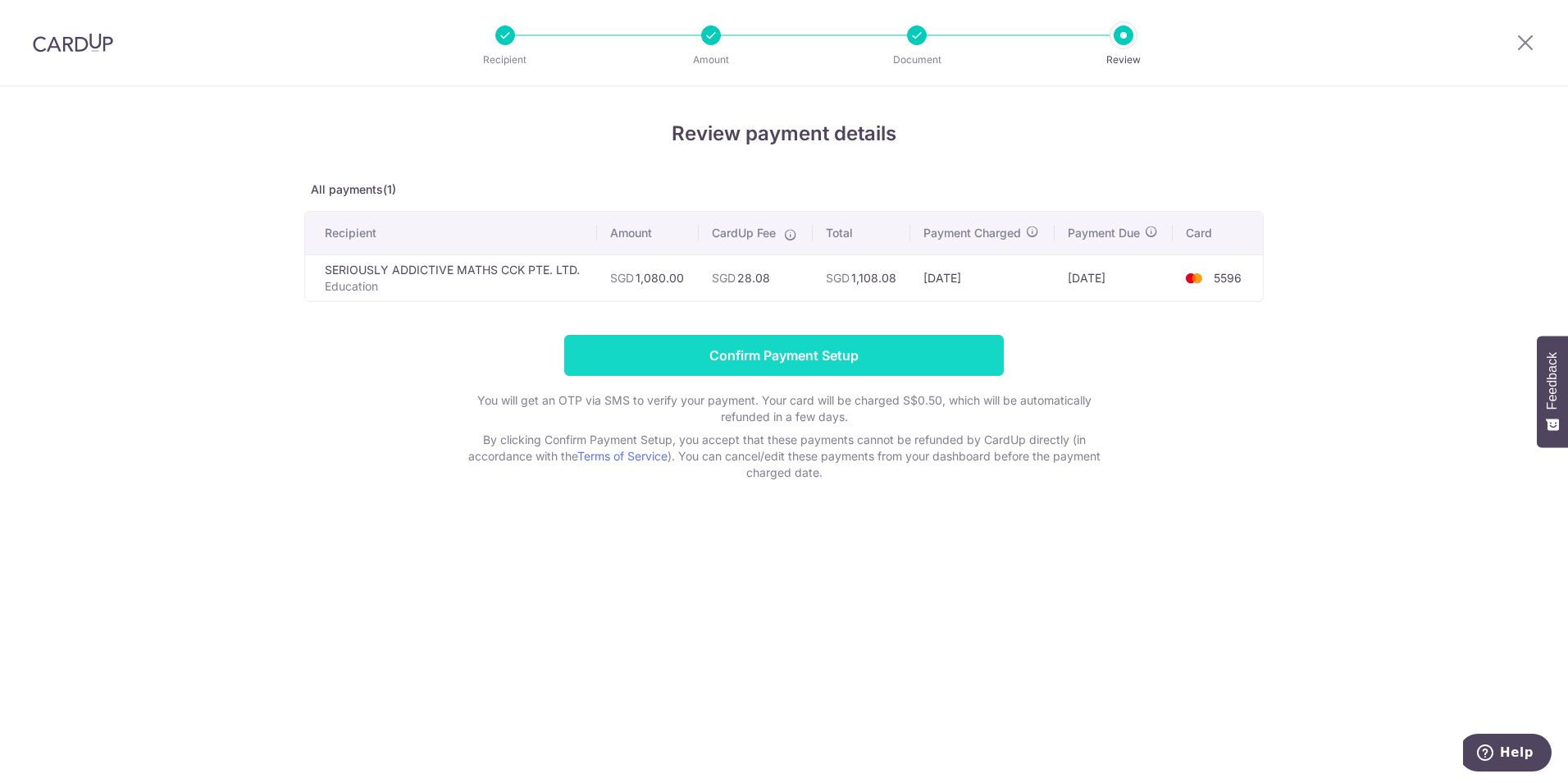
click at [722, 353] on input "Confirm Payment Setup" at bounding box center [784, 355] width 439 height 41
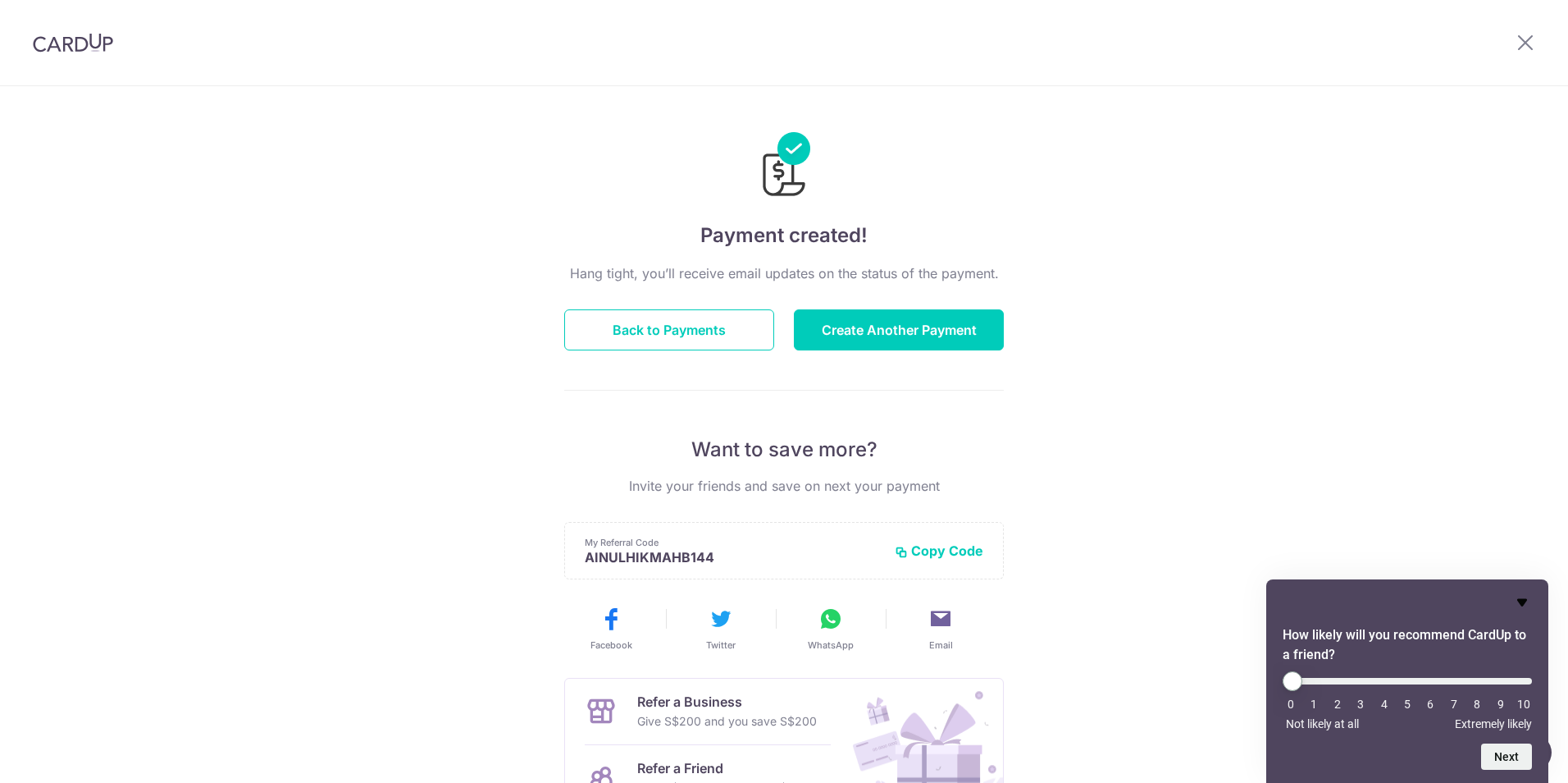
click at [1523, 599] on icon "Hide survey" at bounding box center [1523, 603] width 10 height 8
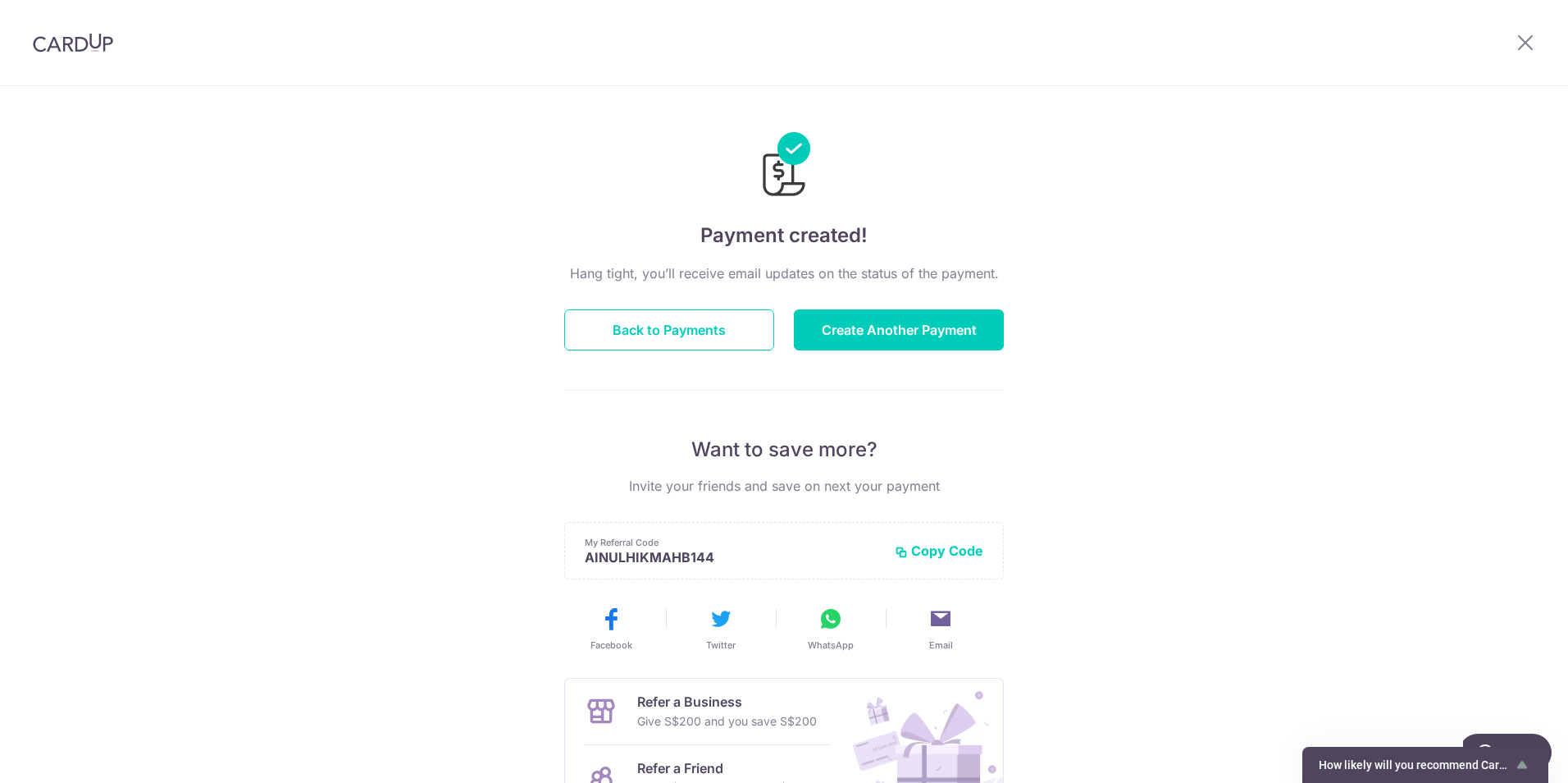
click at [1337, 460] on div "Payment created! Hang tight, you’ll receive email updates on the status of the …" at bounding box center [784, 524] width 1568 height 877
click at [684, 311] on button "Back to Payments" at bounding box center [670, 330] width 210 height 41
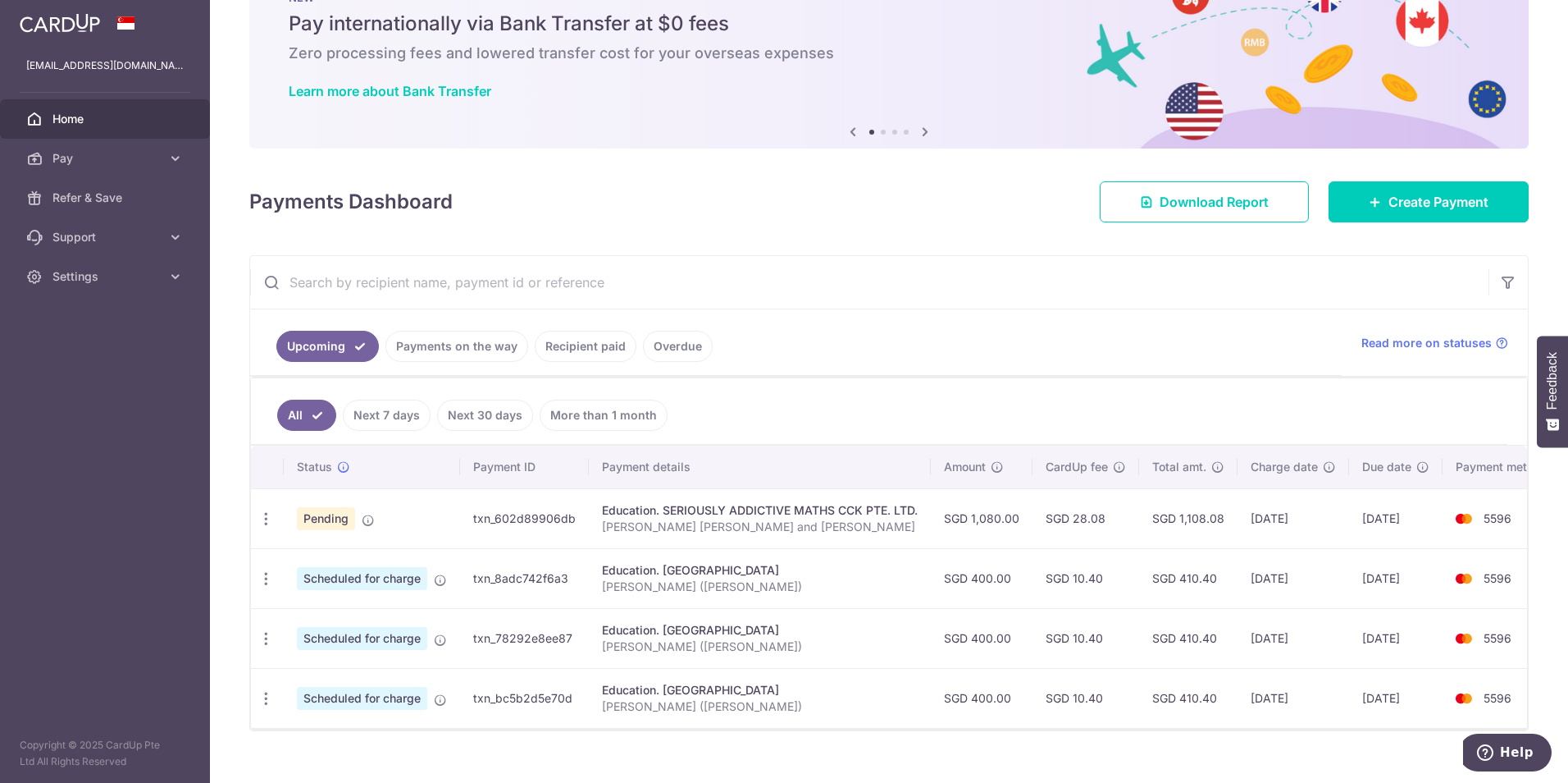
scroll to position [95, 0]
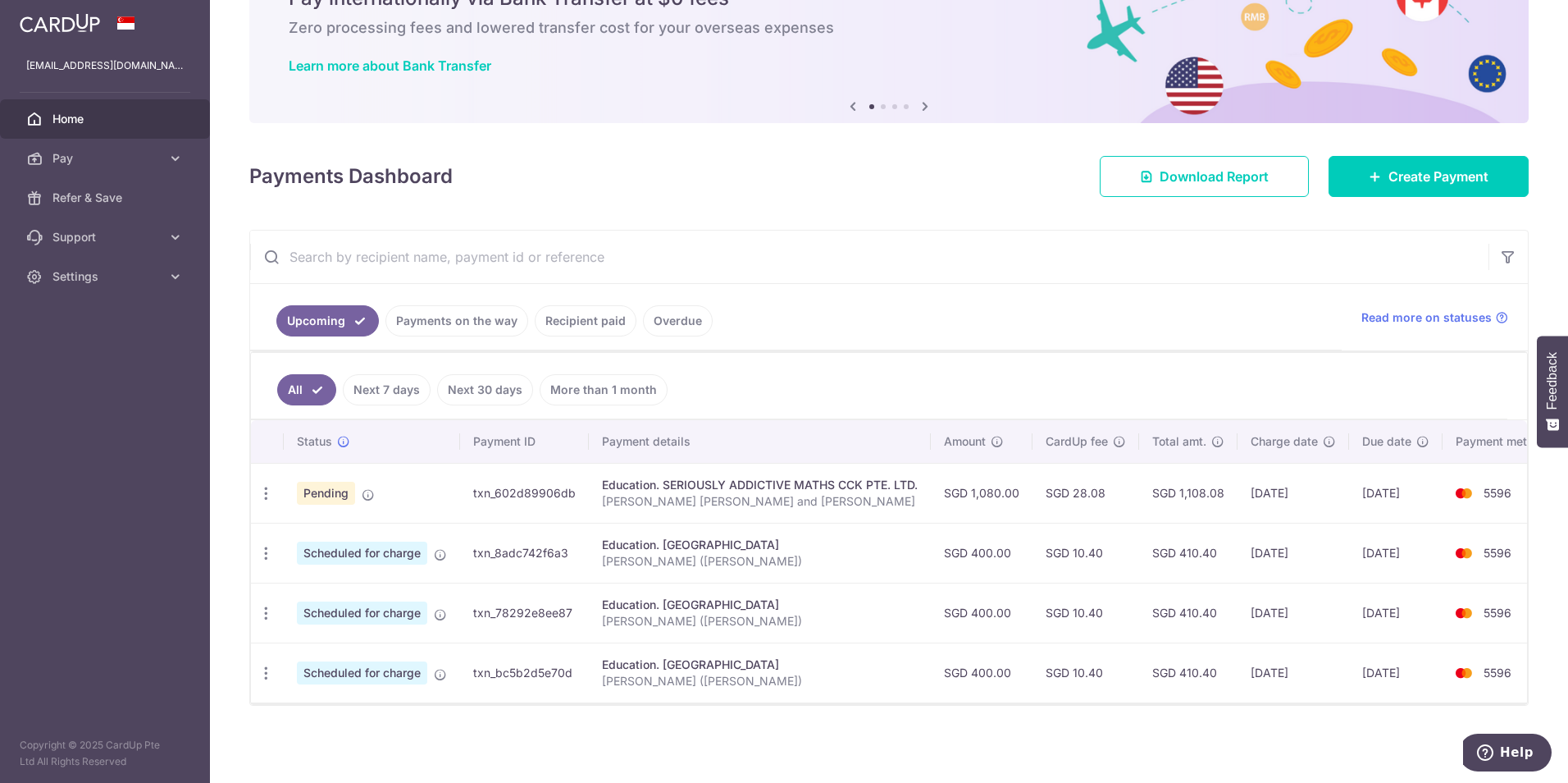
click at [800, 177] on div "Payments Dashboard Download Report Create Payment" at bounding box center [890, 173] width 1280 height 47
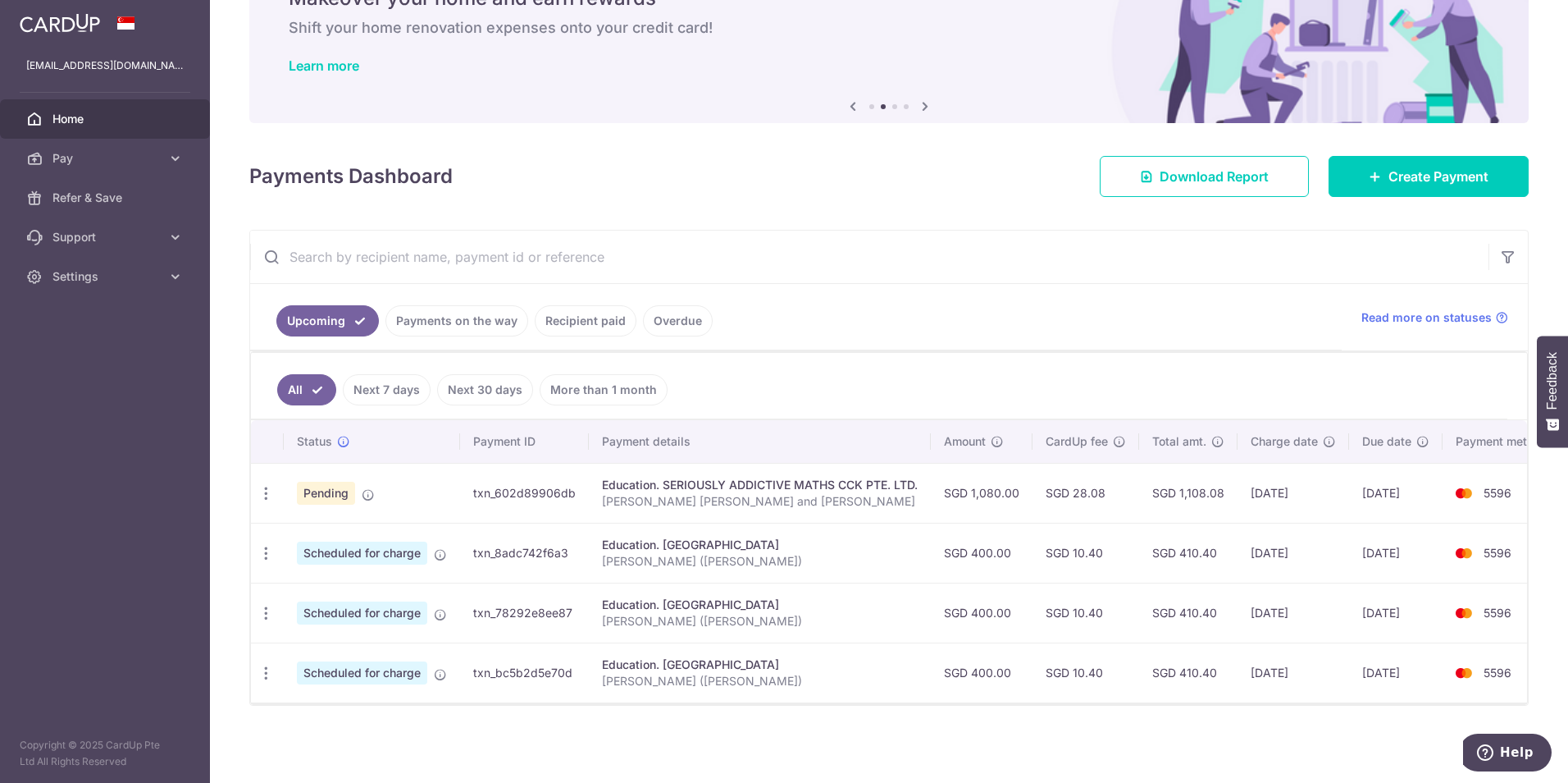
click at [1046, 392] on ul "All Next 7 days Next 30 days More than 1 month" at bounding box center [879, 386] width 1257 height 67
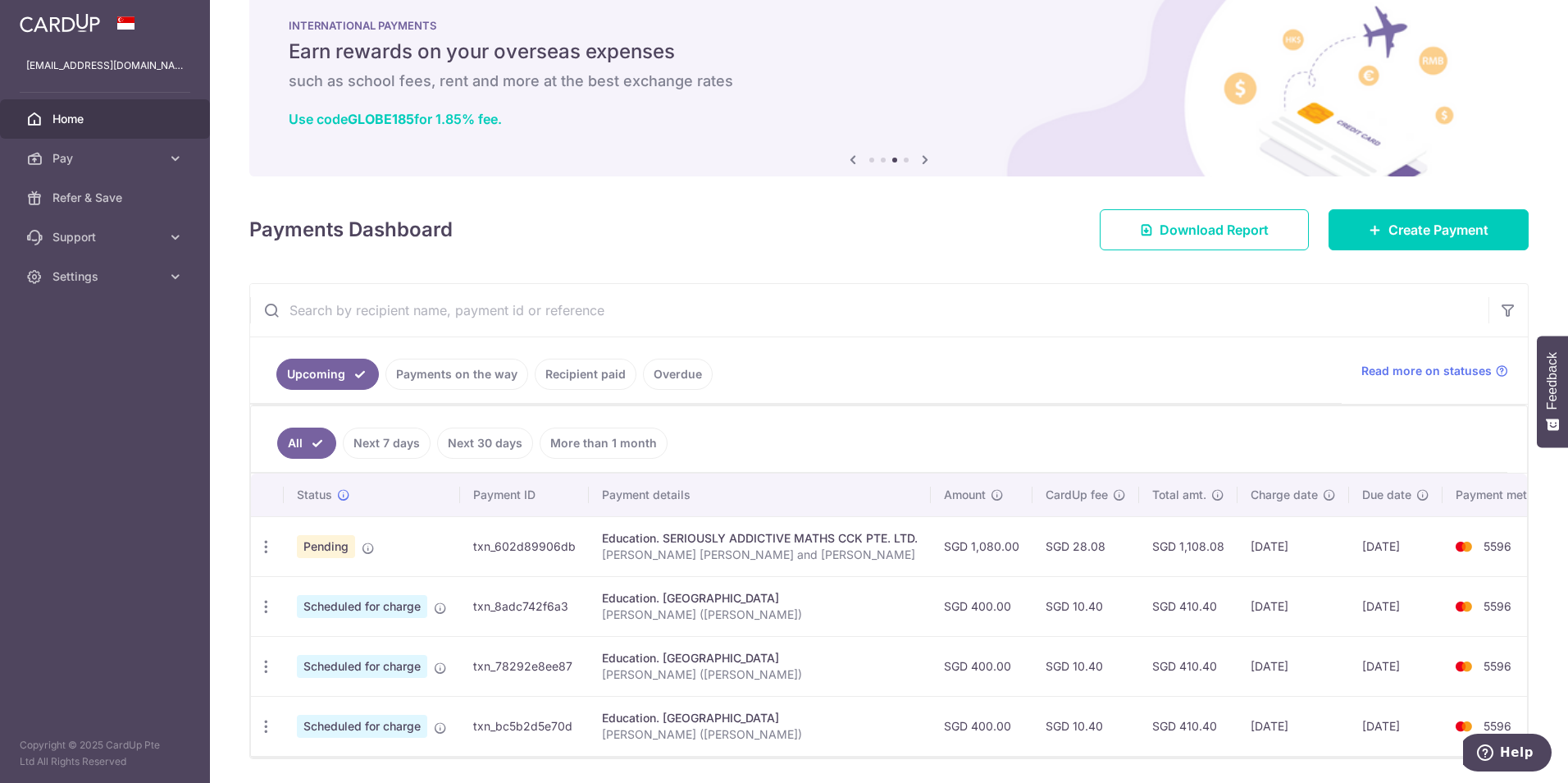
scroll to position [0, 0]
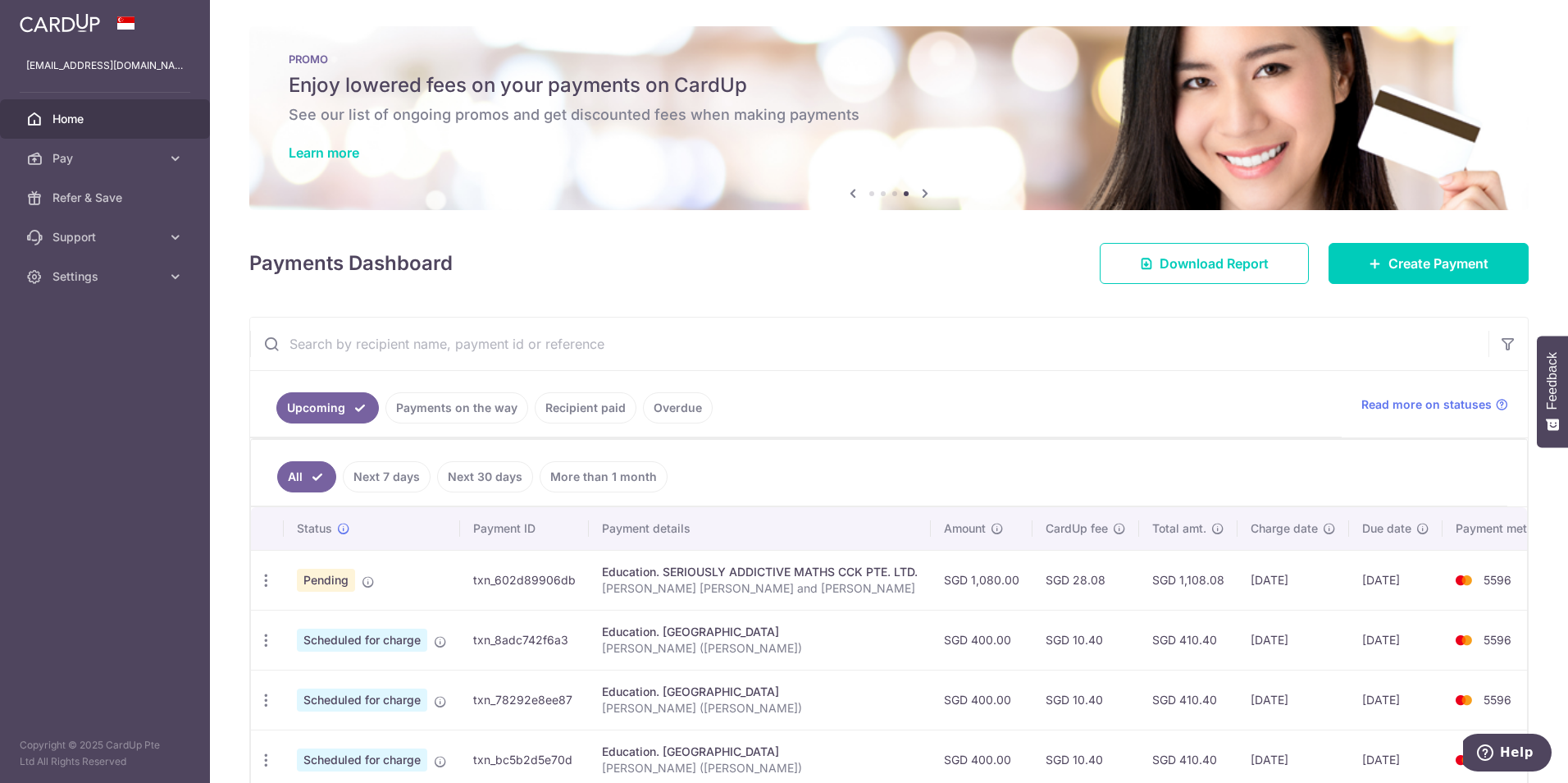
click at [843, 196] on icon at bounding box center [853, 193] width 19 height 20
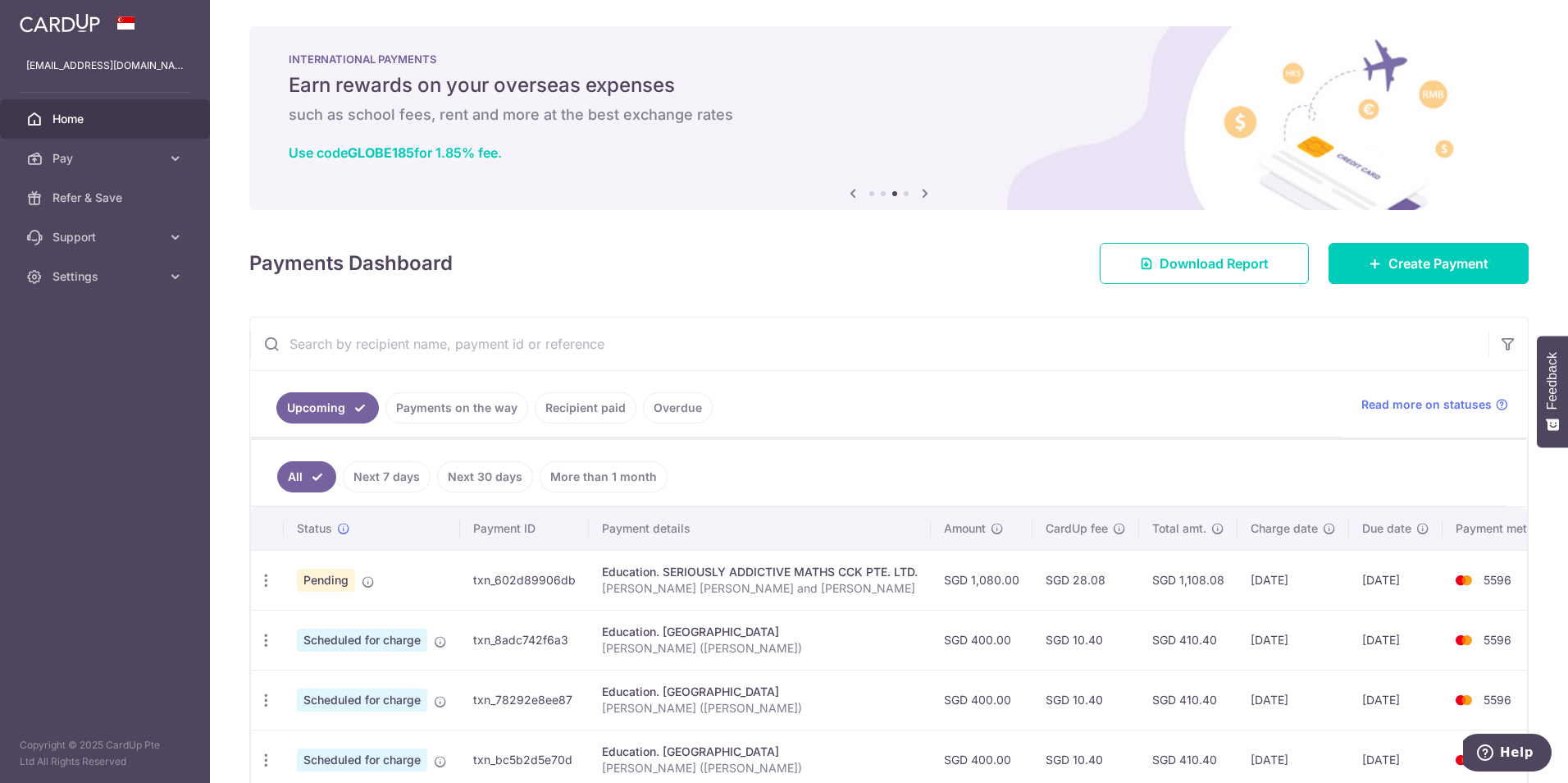
click at [923, 199] on icon at bounding box center [925, 193] width 19 height 20
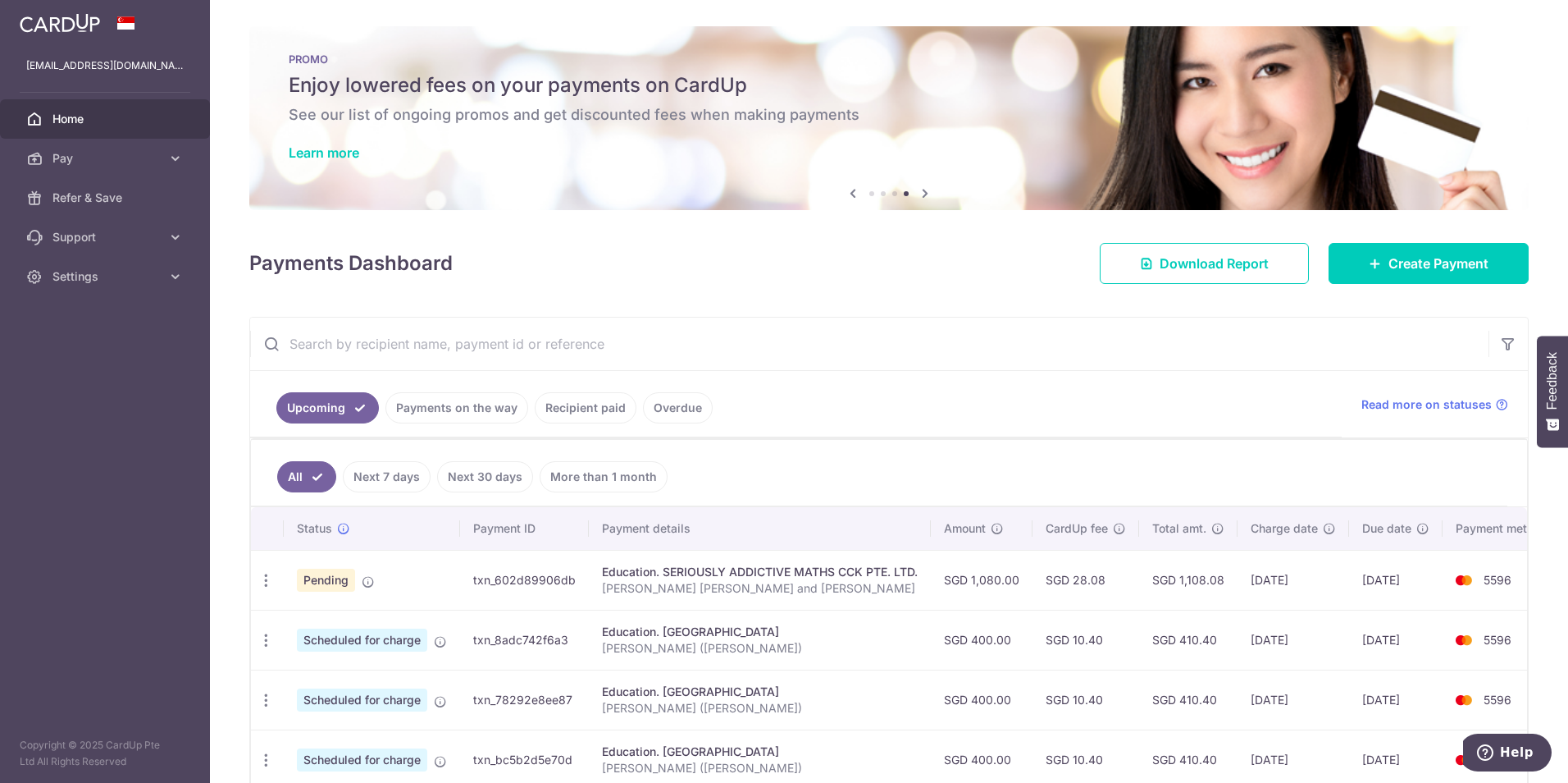
click at [920, 196] on icon at bounding box center [925, 193] width 19 height 20
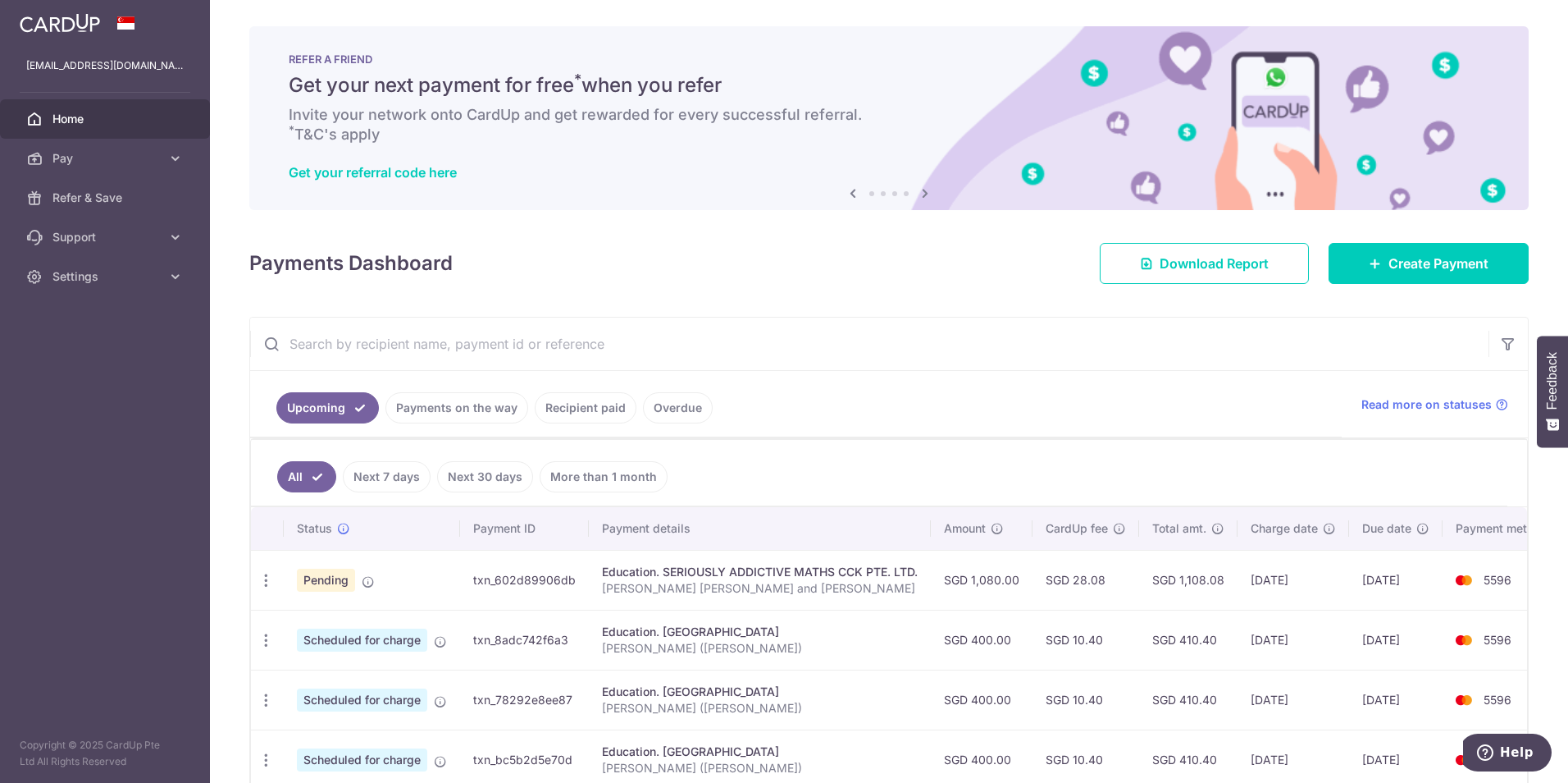
click at [920, 196] on icon at bounding box center [925, 193] width 19 height 20
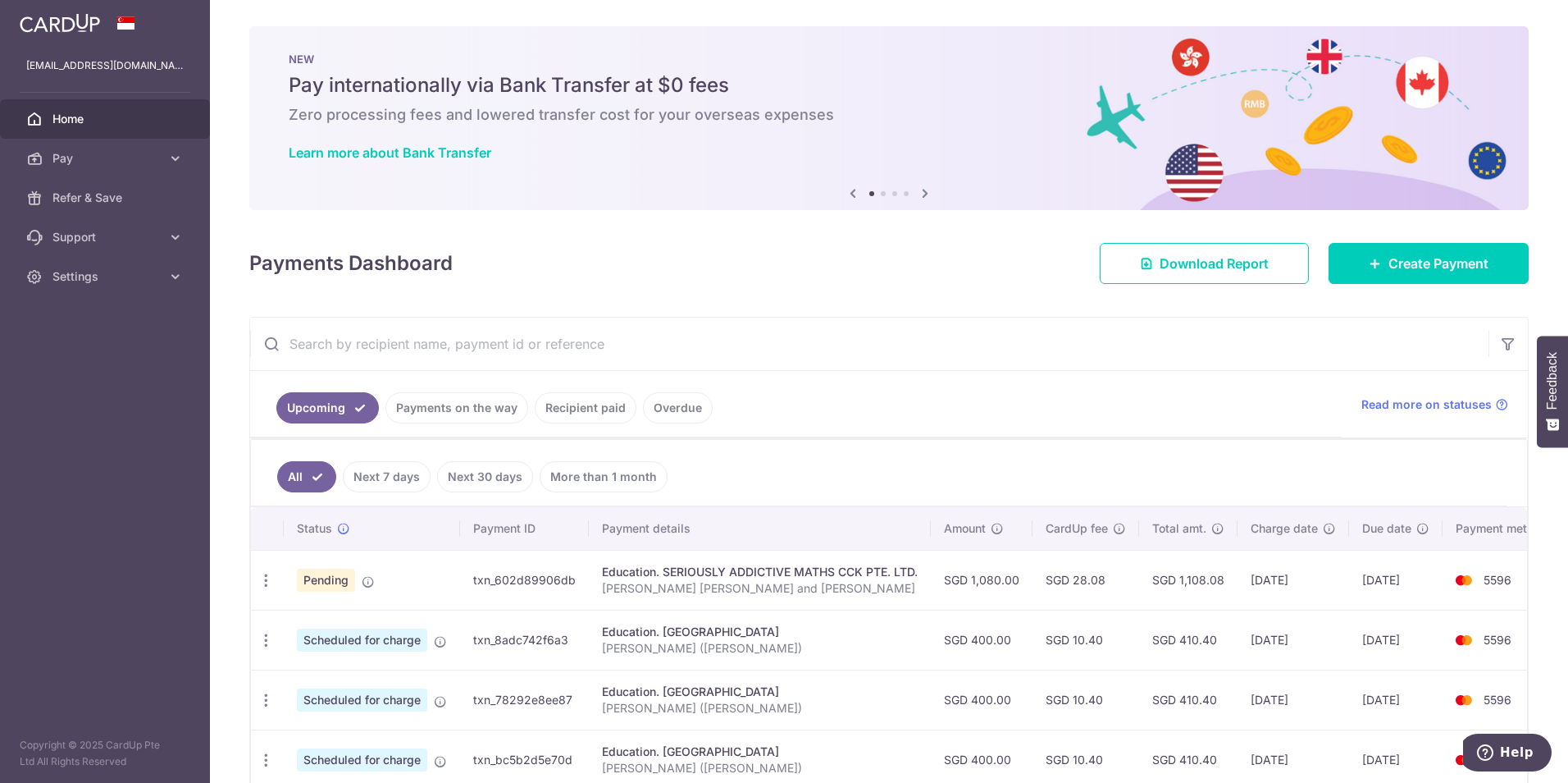
click at [920, 196] on icon at bounding box center [925, 193] width 19 height 20
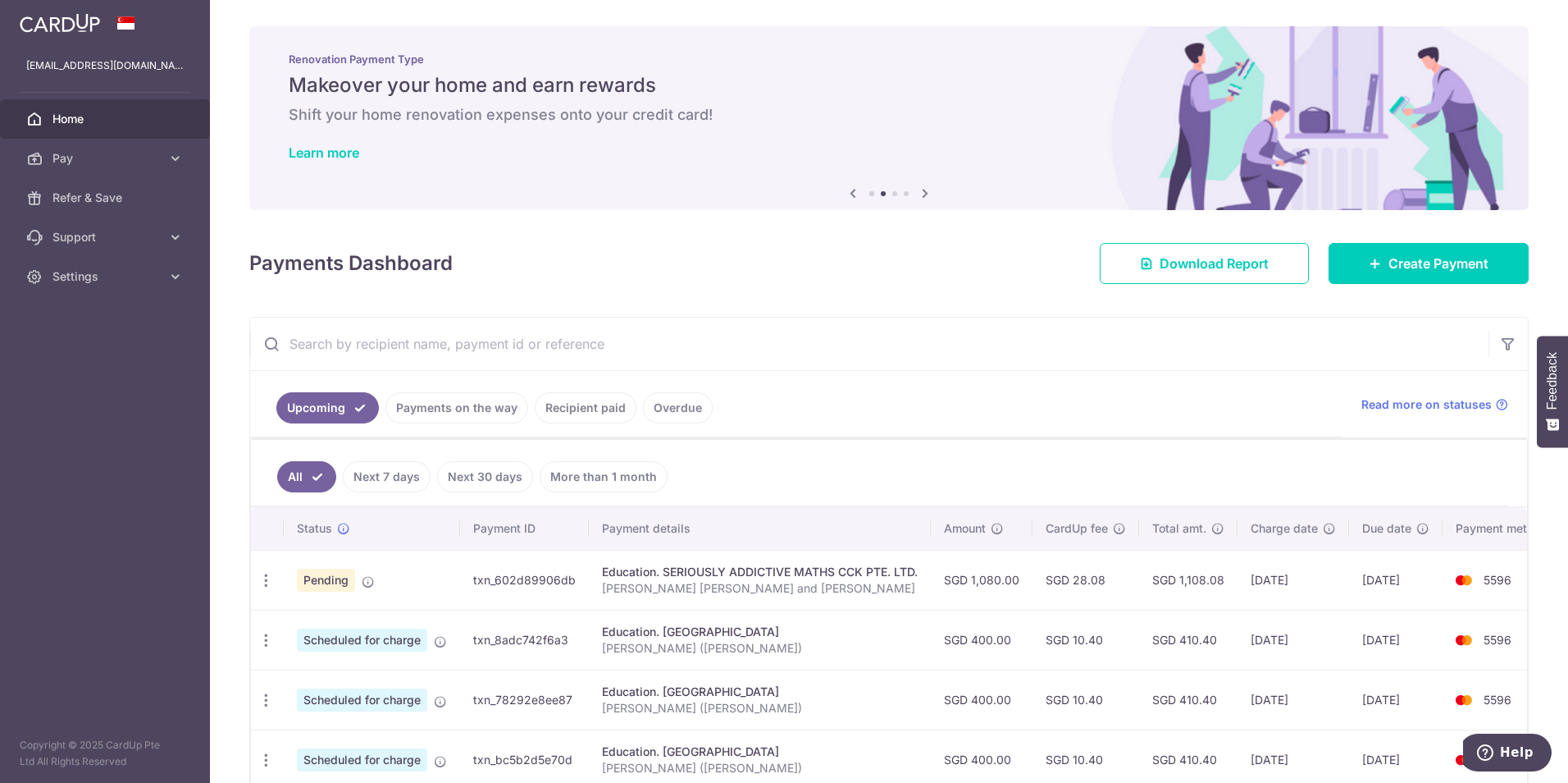
click at [845, 196] on icon at bounding box center [853, 193] width 19 height 20
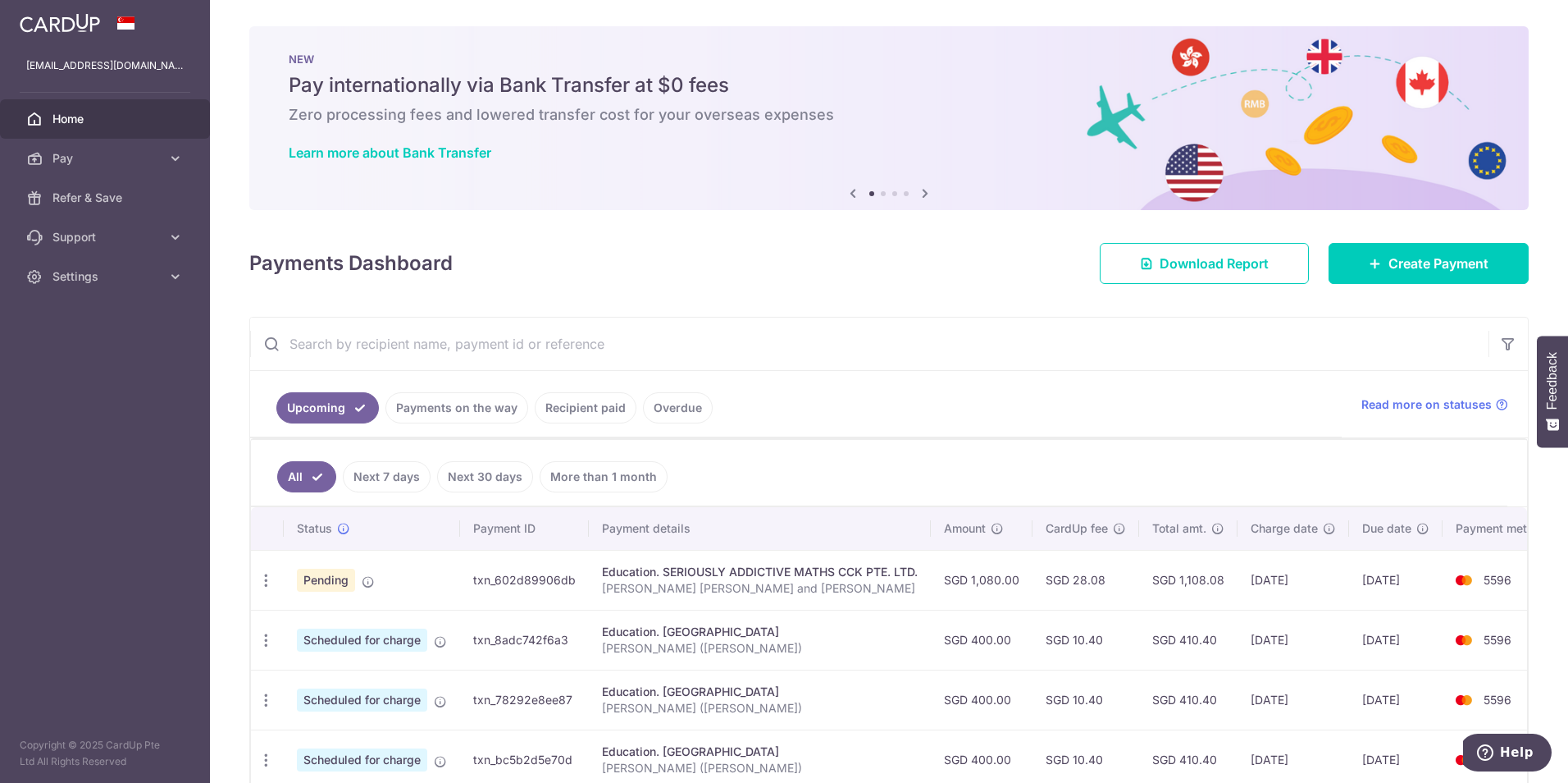
click at [924, 195] on icon at bounding box center [925, 193] width 19 height 20
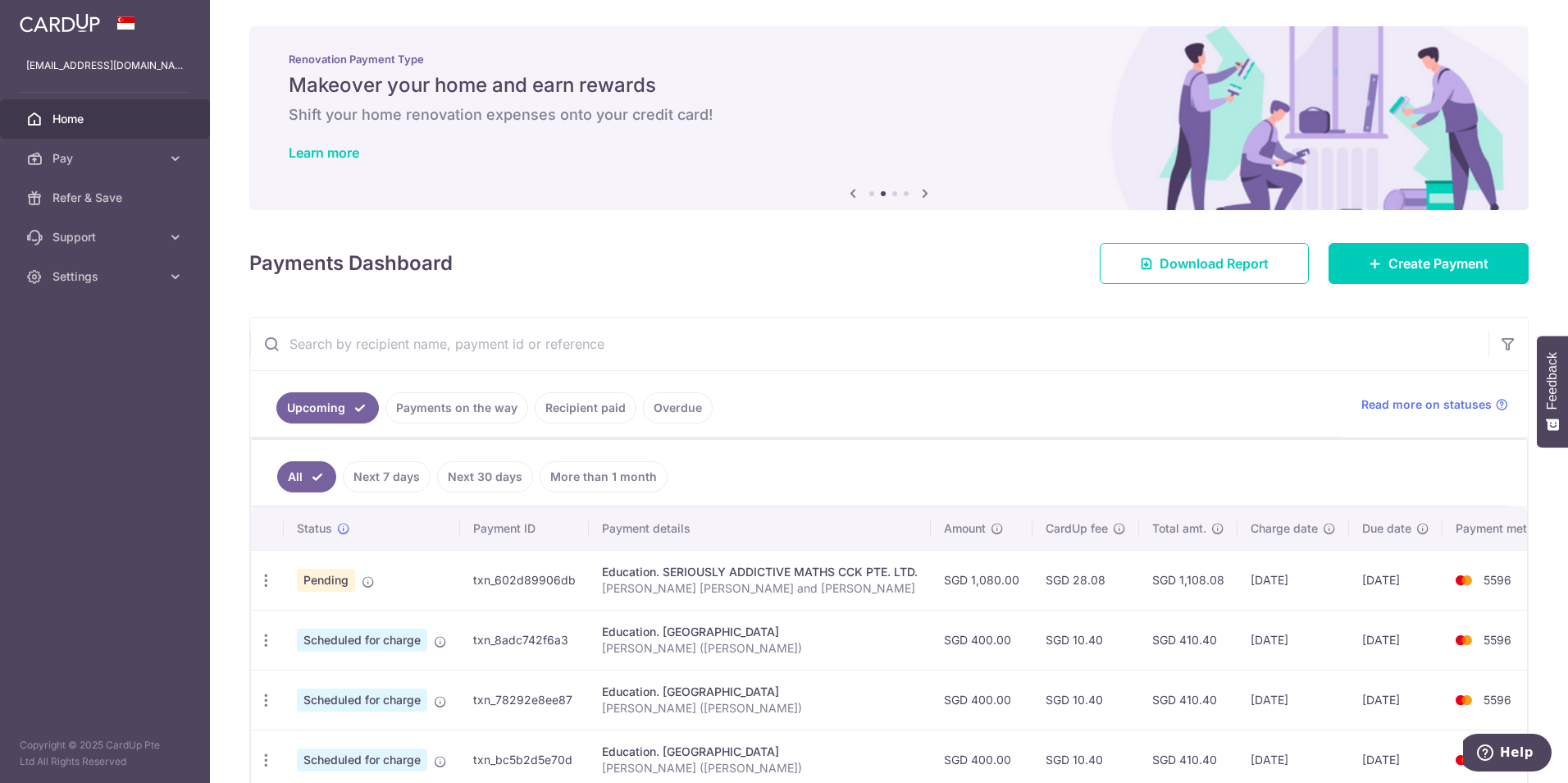
click at [924, 195] on icon at bounding box center [925, 193] width 19 height 20
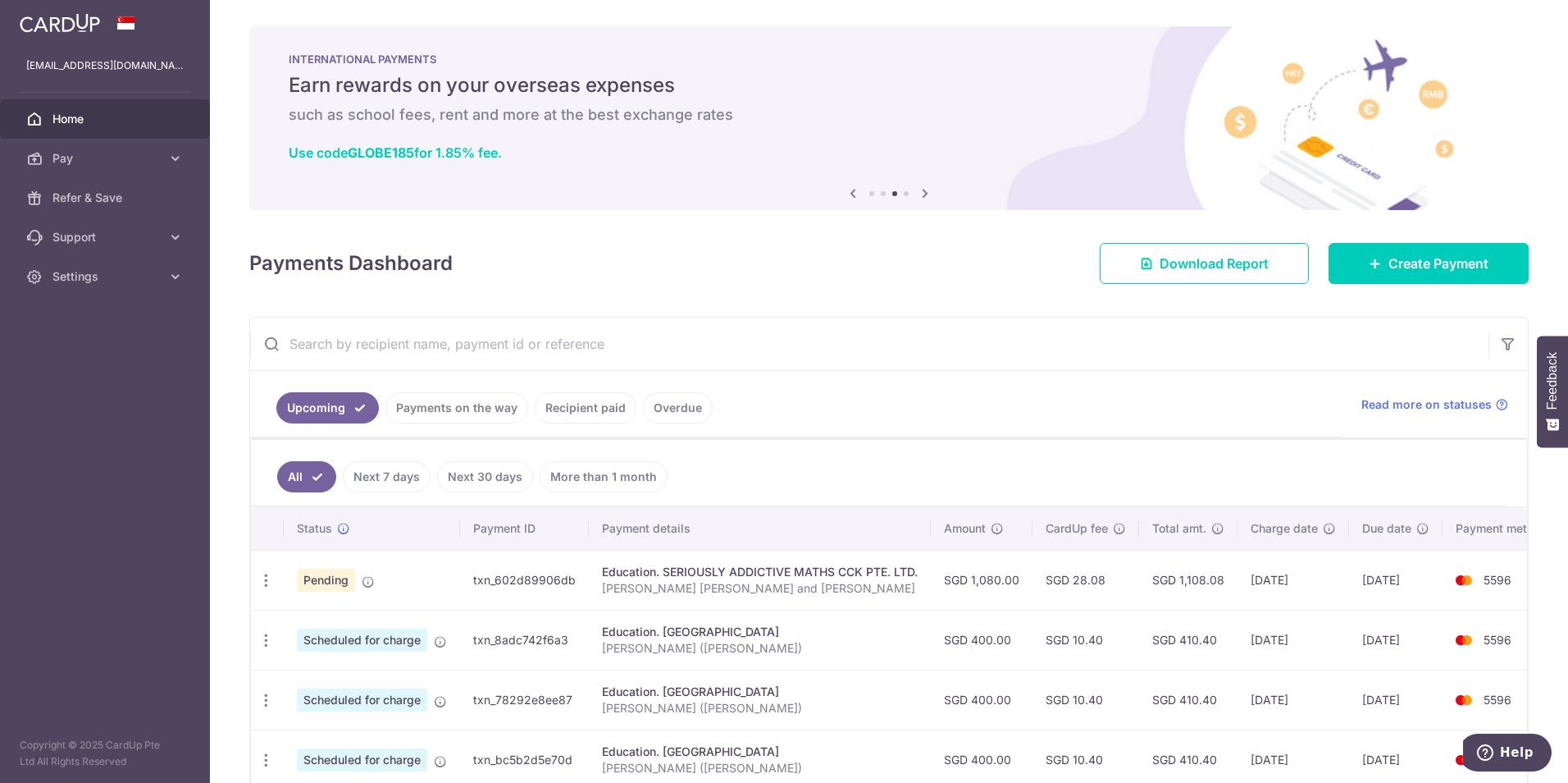
click at [924, 195] on icon at bounding box center [925, 193] width 19 height 20
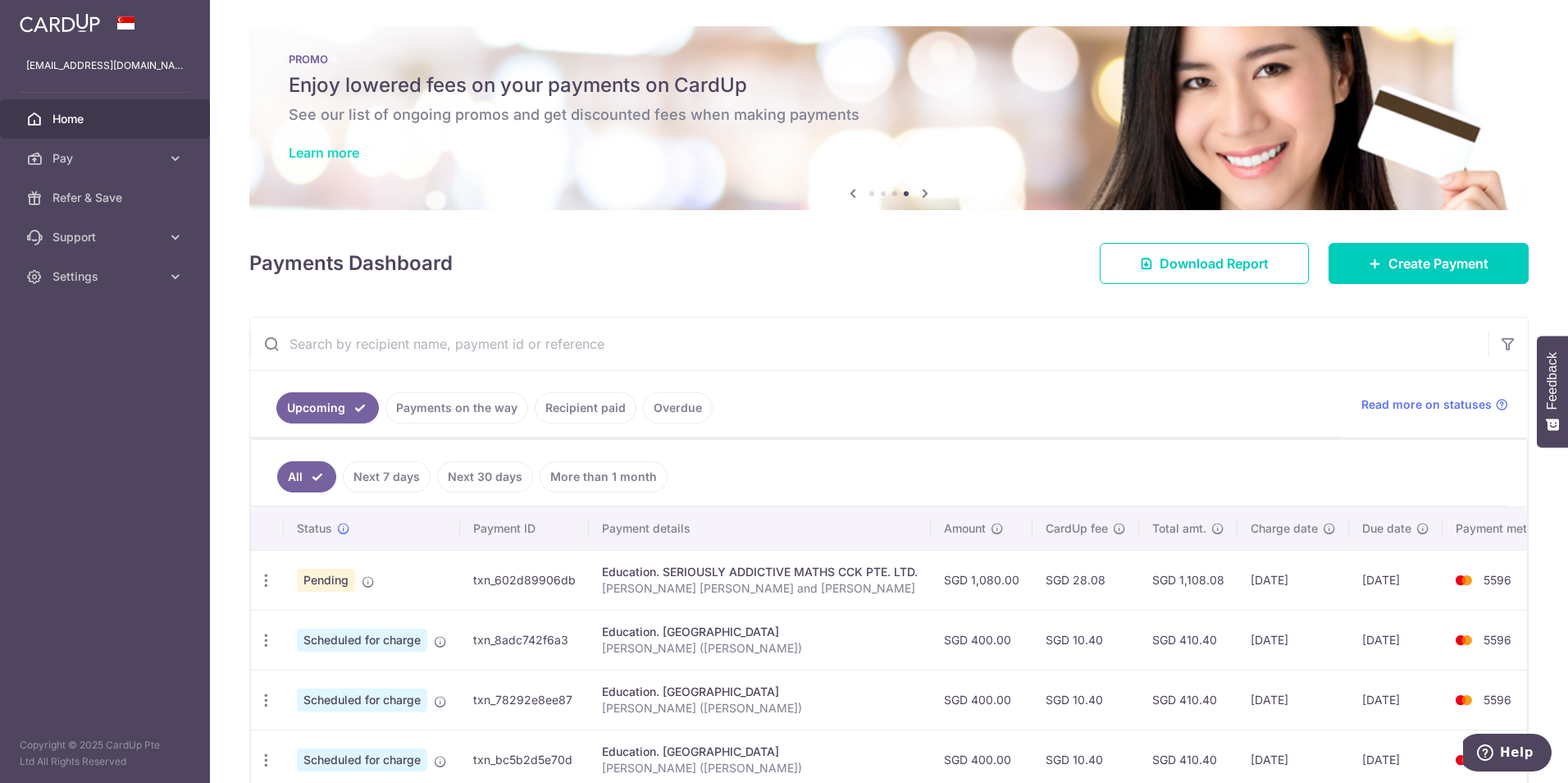
click at [318, 154] on link "Learn more" at bounding box center [324, 152] width 70 height 16
click at [854, 452] on ul "All Next 7 days Next 30 days More than 1 month" at bounding box center [879, 472] width 1257 height 67
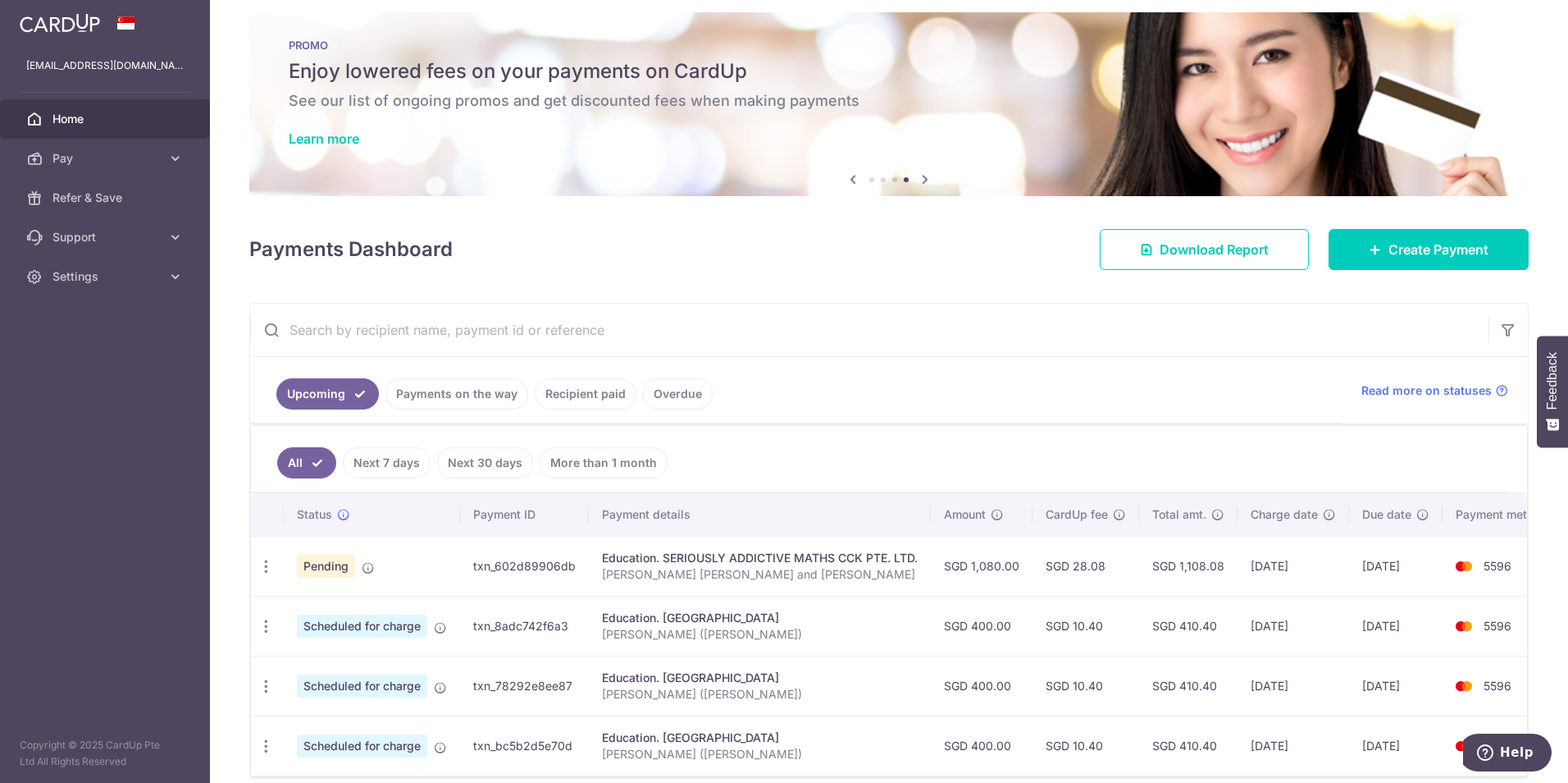
scroll to position [95, 0]
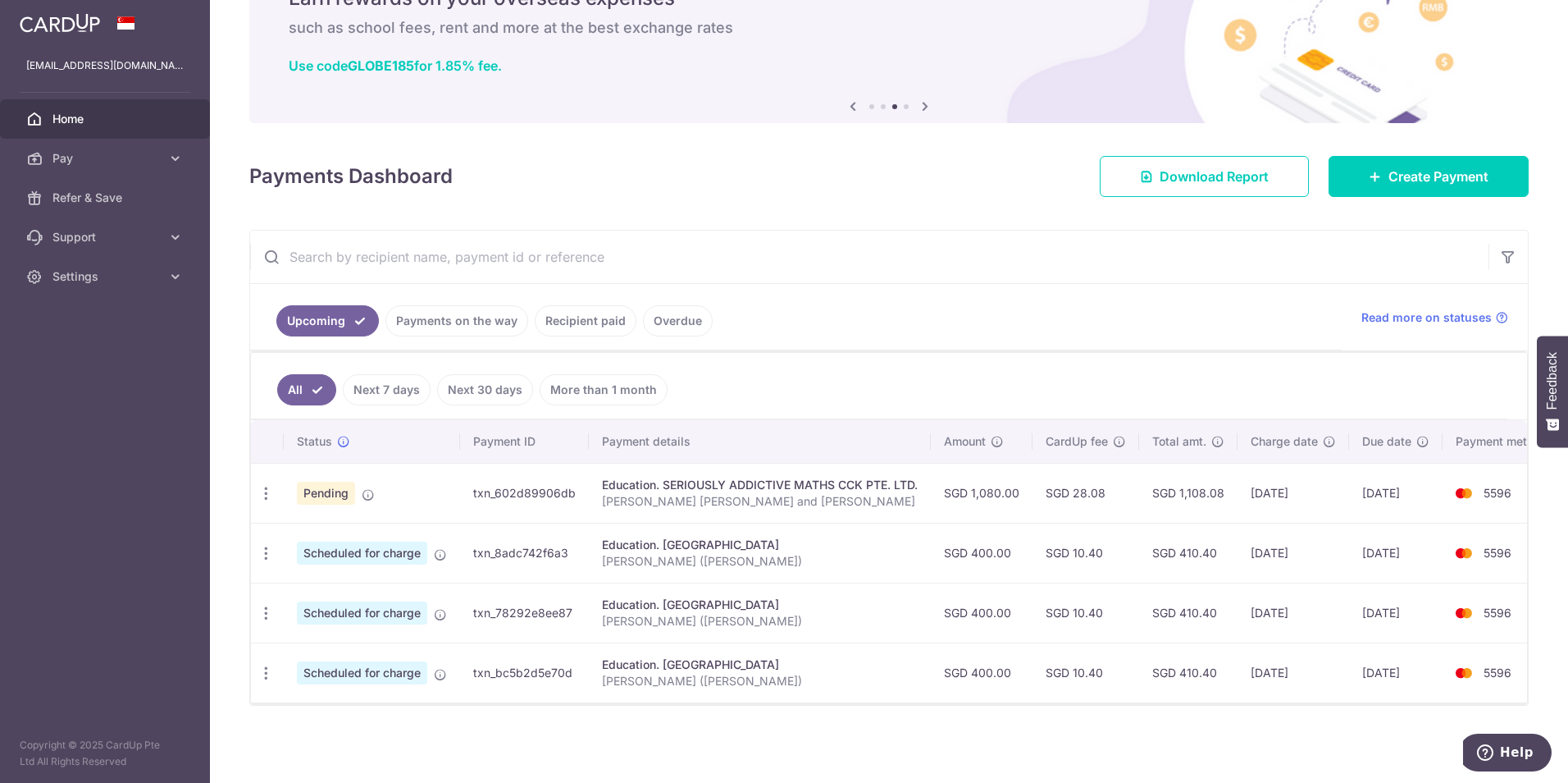
click at [919, 159] on div "Payments Dashboard Download Report Create Payment" at bounding box center [890, 173] width 1280 height 47
